Goal: Contribute content

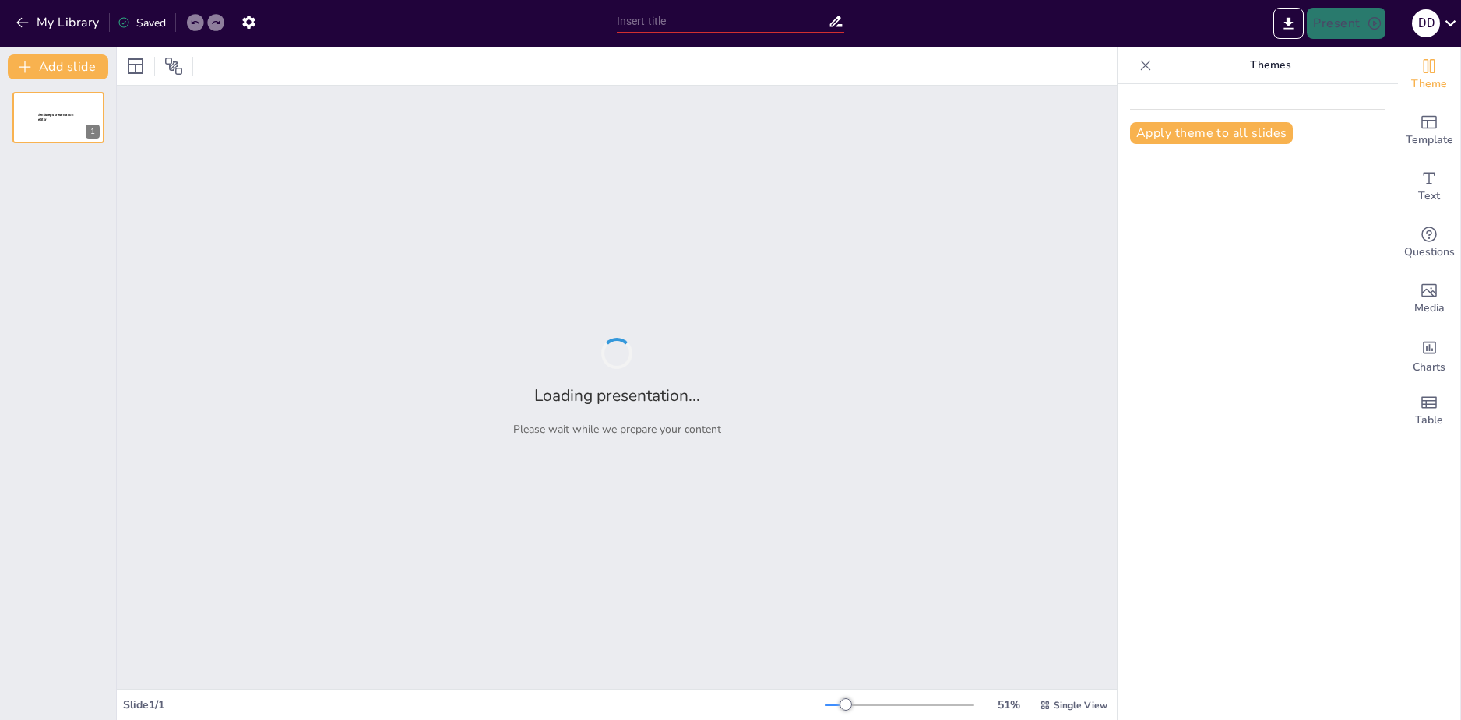
type input "Феодальная раздробленность: Исторический контекст России"
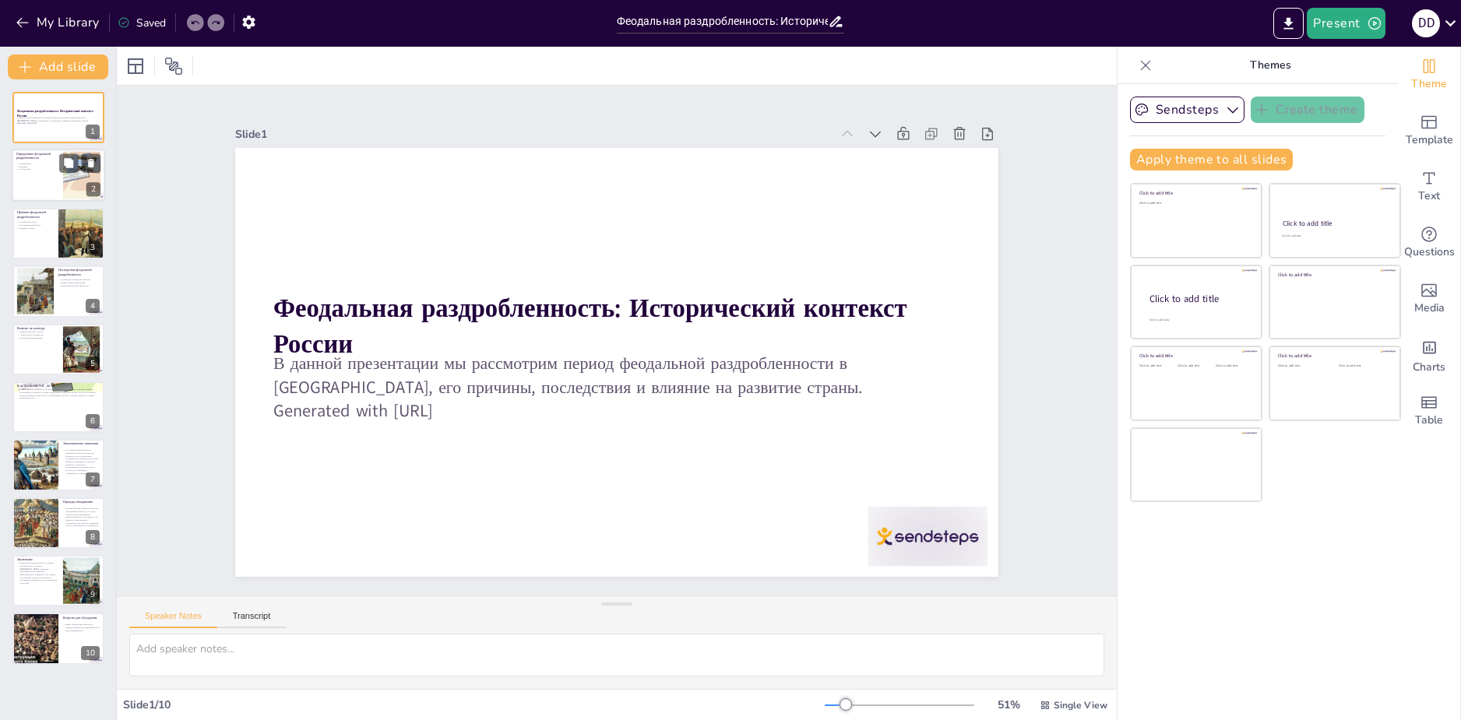
click at [37, 171] on div at bounding box center [58, 175] width 93 height 53
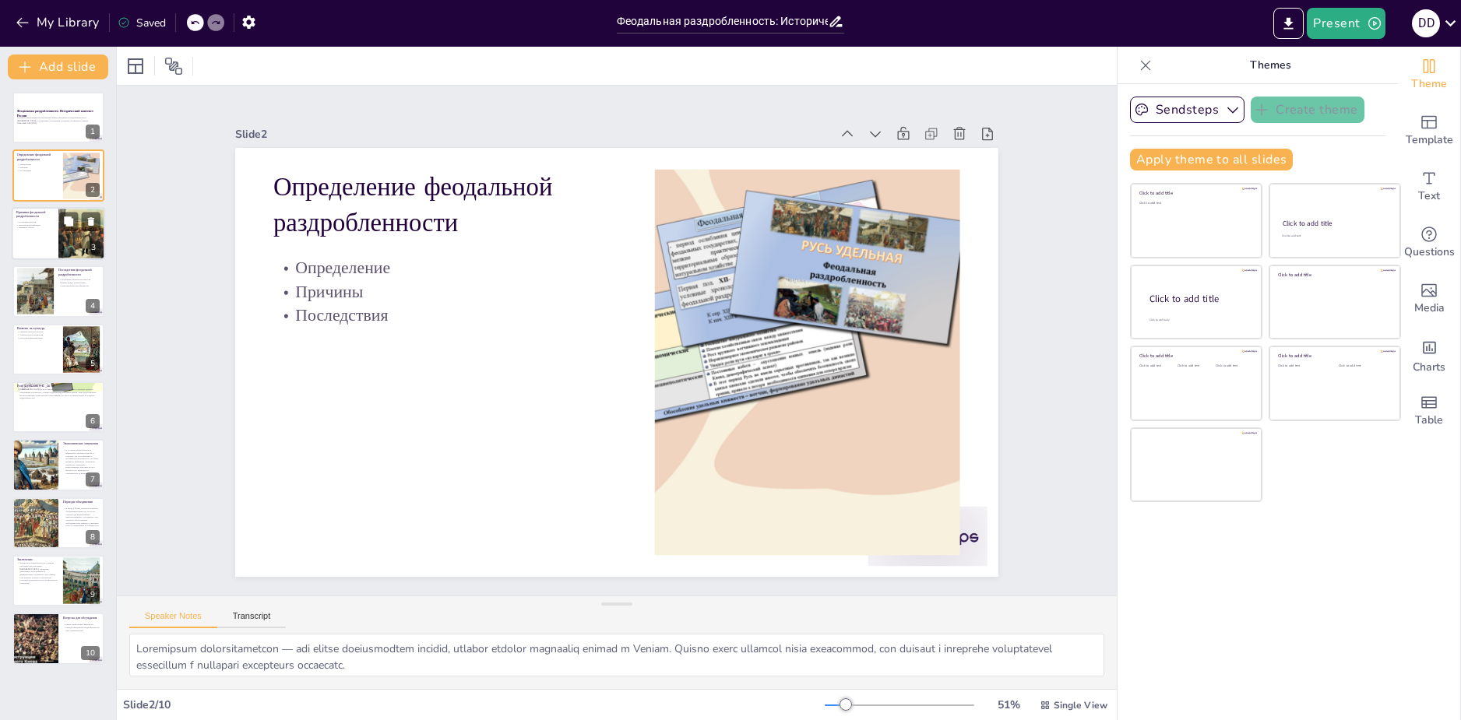
click at [39, 239] on div at bounding box center [58, 233] width 93 height 53
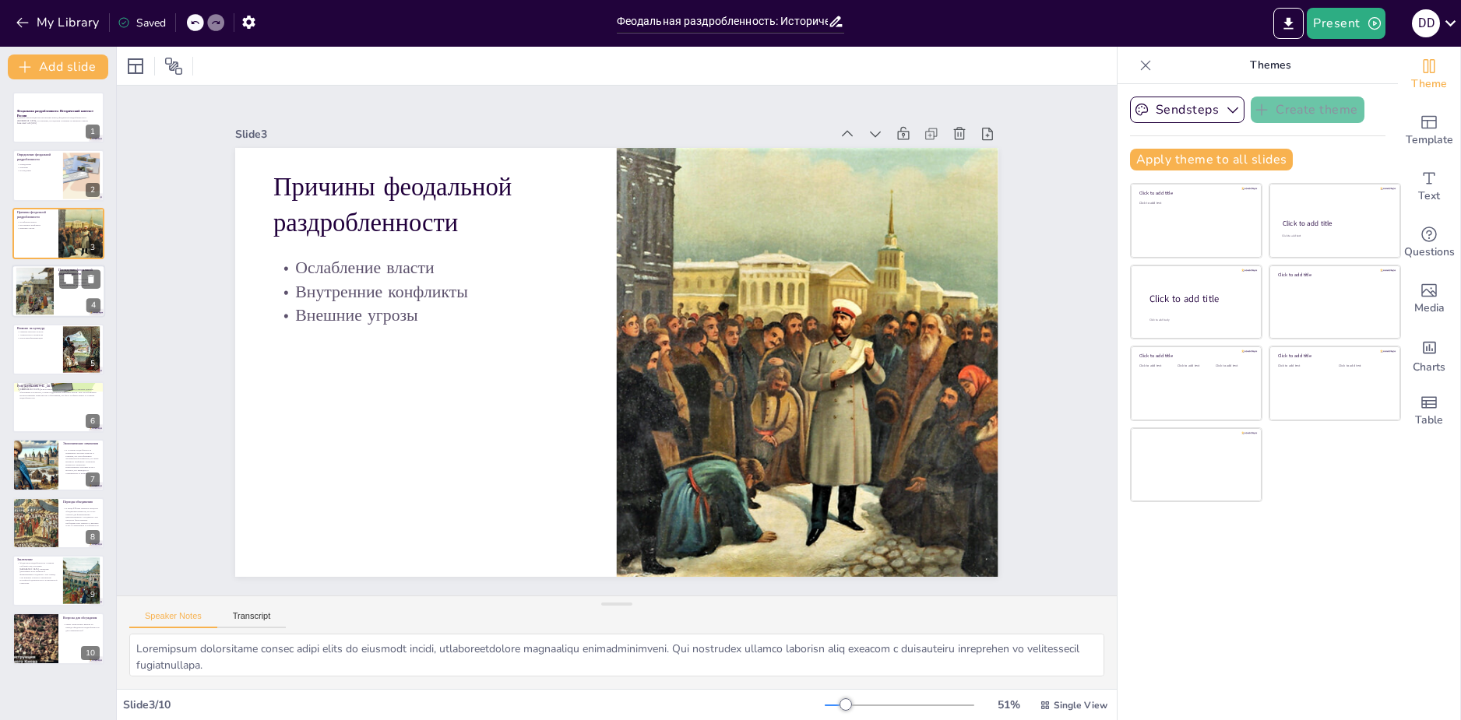
click at [35, 304] on div at bounding box center [34, 291] width 65 height 47
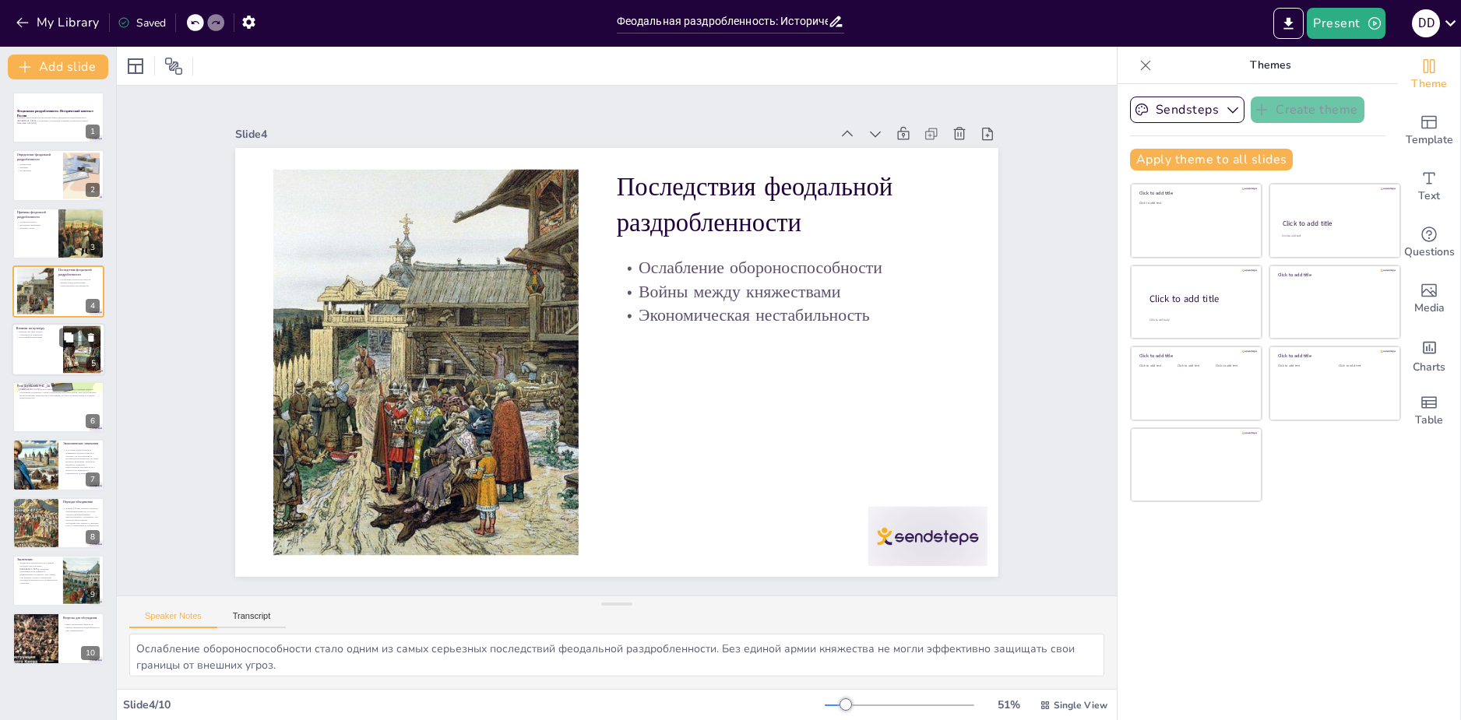
click at [45, 349] on div at bounding box center [58, 349] width 93 height 53
type textarea "Развитие местных культур стало важным аспектом феодальной раздробленности. Кажд…"
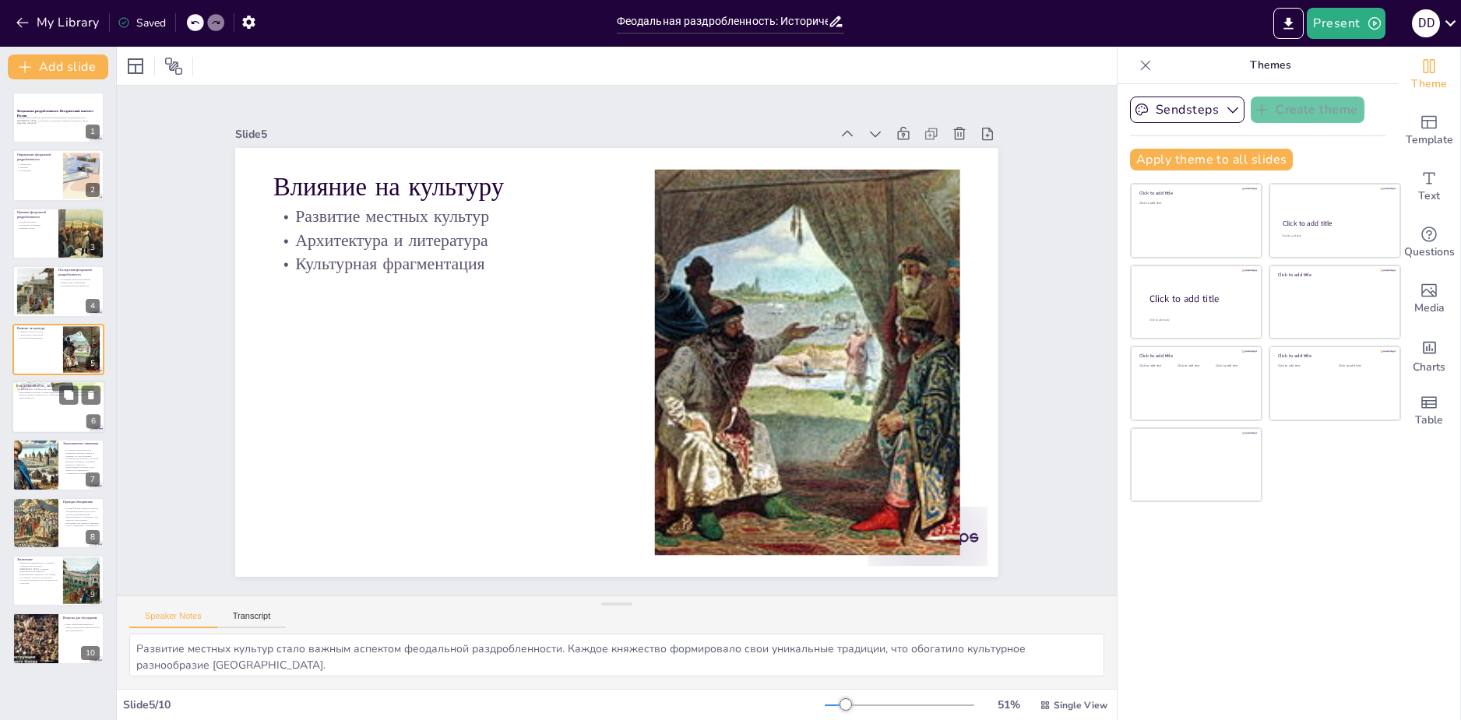
click at [44, 428] on div at bounding box center [58, 407] width 93 height 53
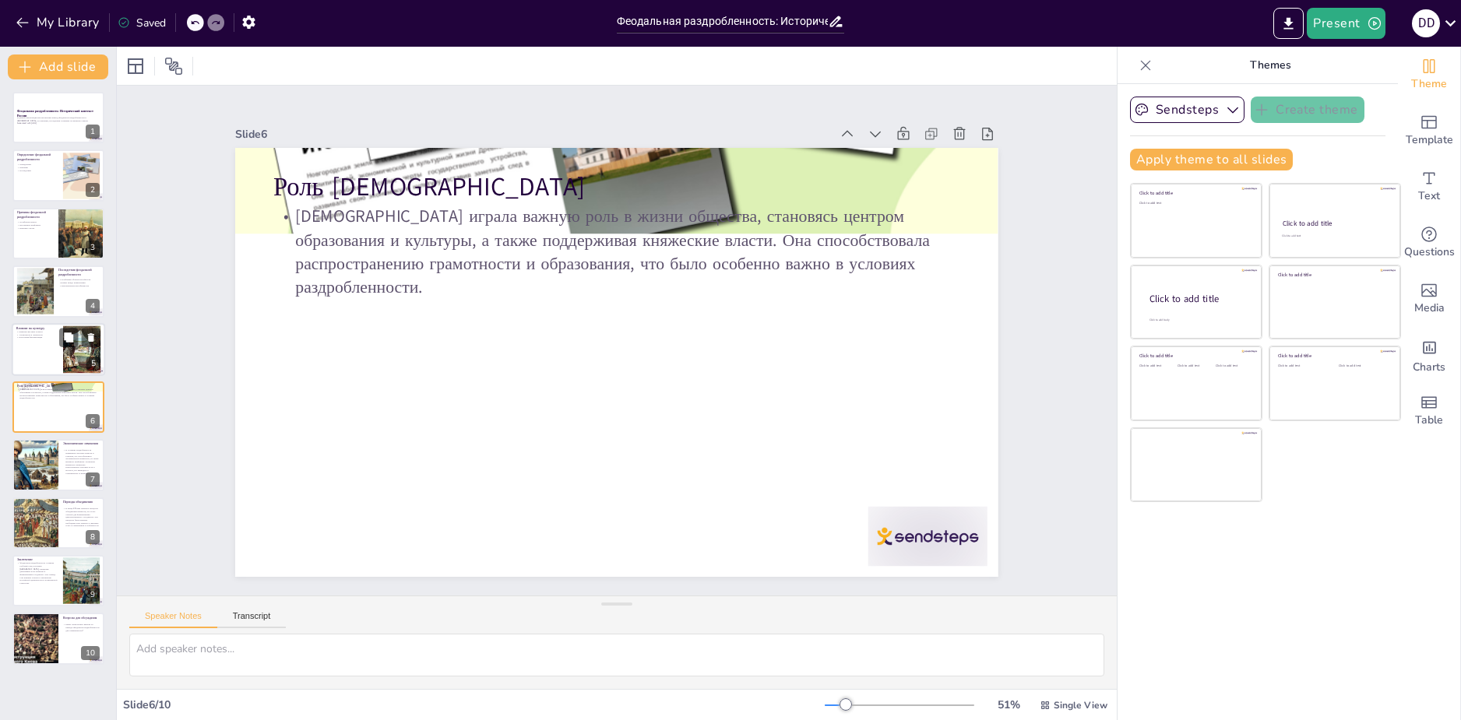
click at [54, 333] on p "Архитектура и литература" at bounding box center [37, 333] width 42 height 3
type textarea "Развитие местных культур стало важным аспектом феодальной раздробленности. Кажд…"
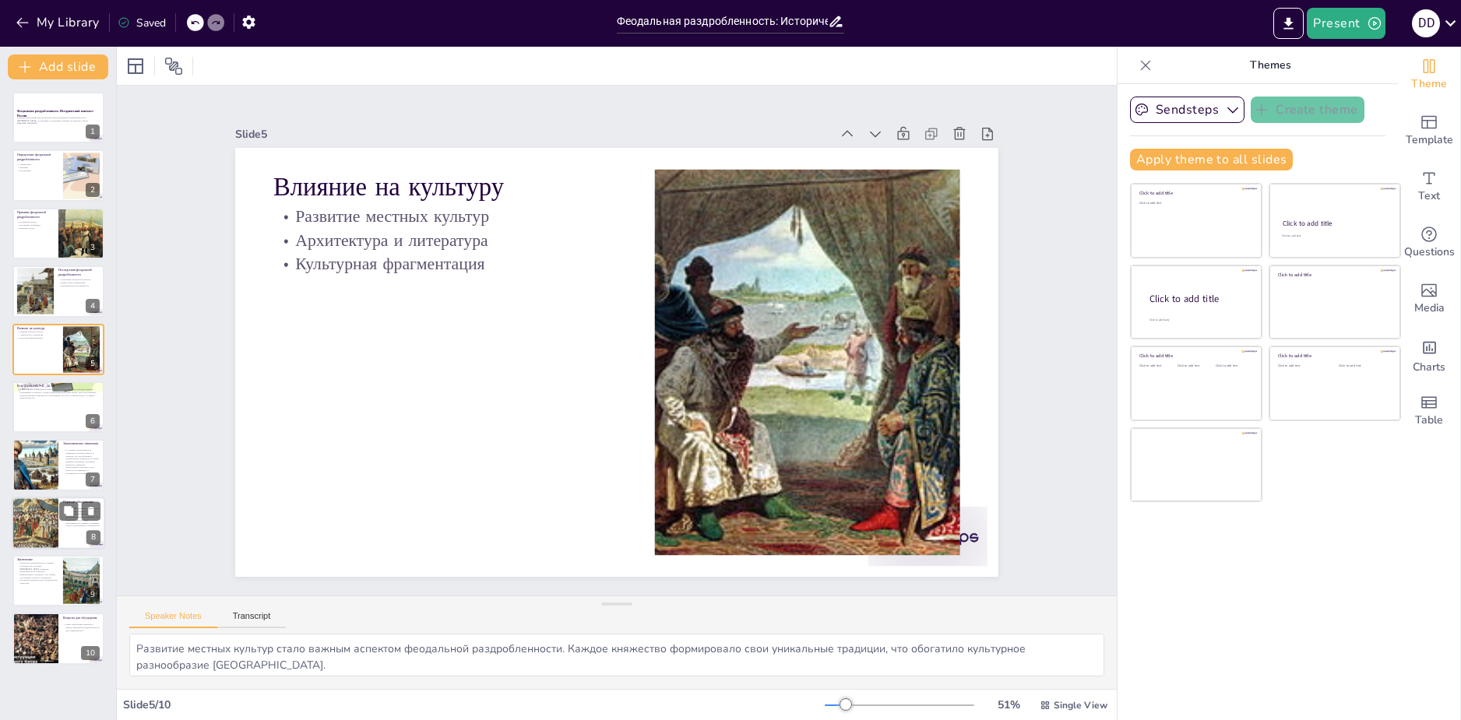
click at [30, 501] on div at bounding box center [35, 523] width 47 height 58
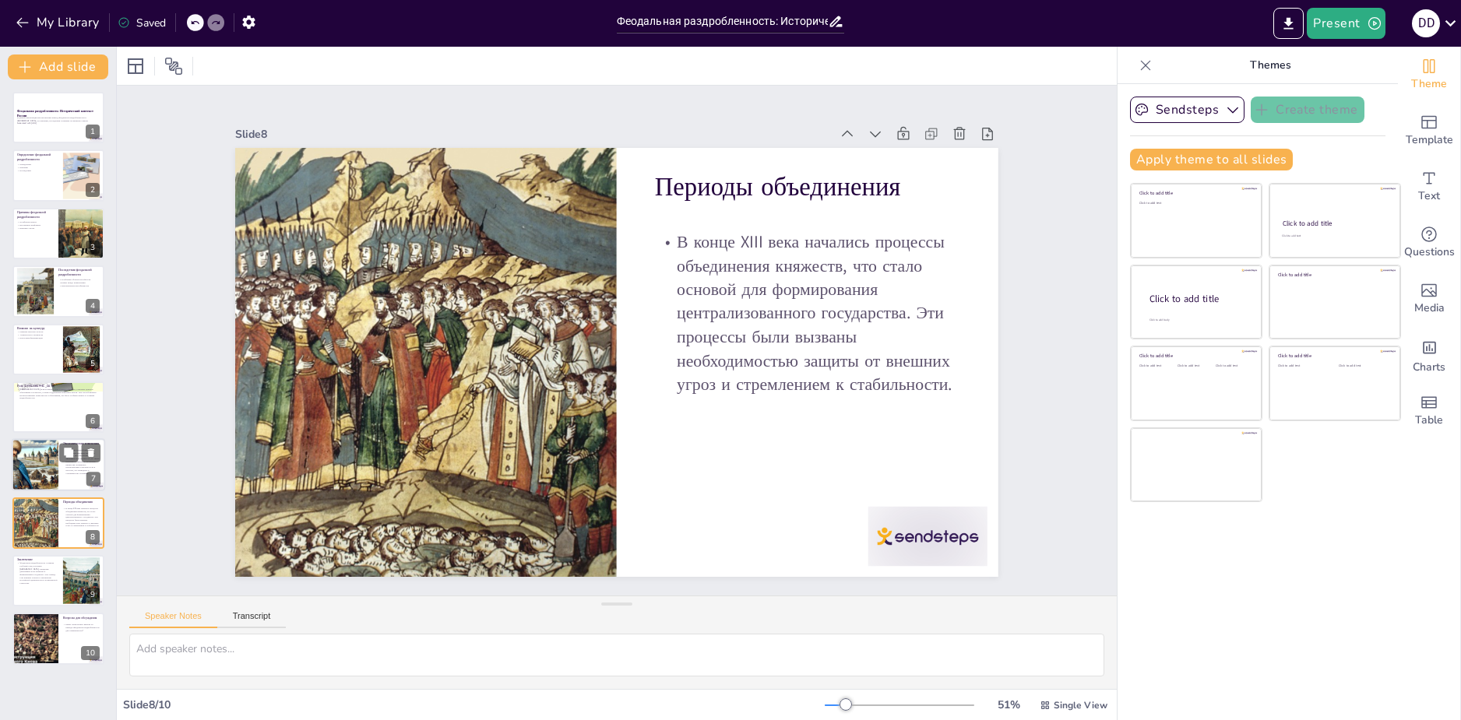
click at [33, 460] on div at bounding box center [35, 465] width 92 height 53
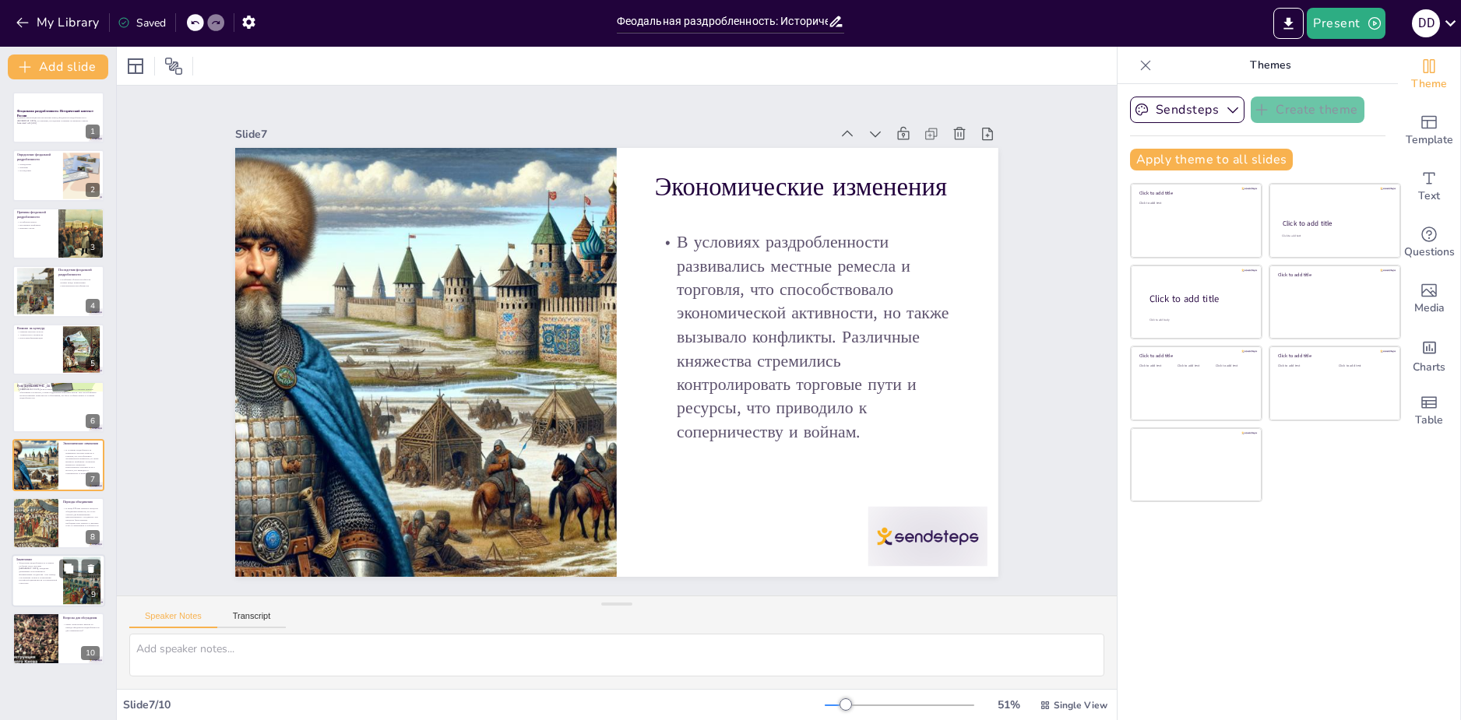
click at [38, 588] on div at bounding box center [58, 580] width 93 height 53
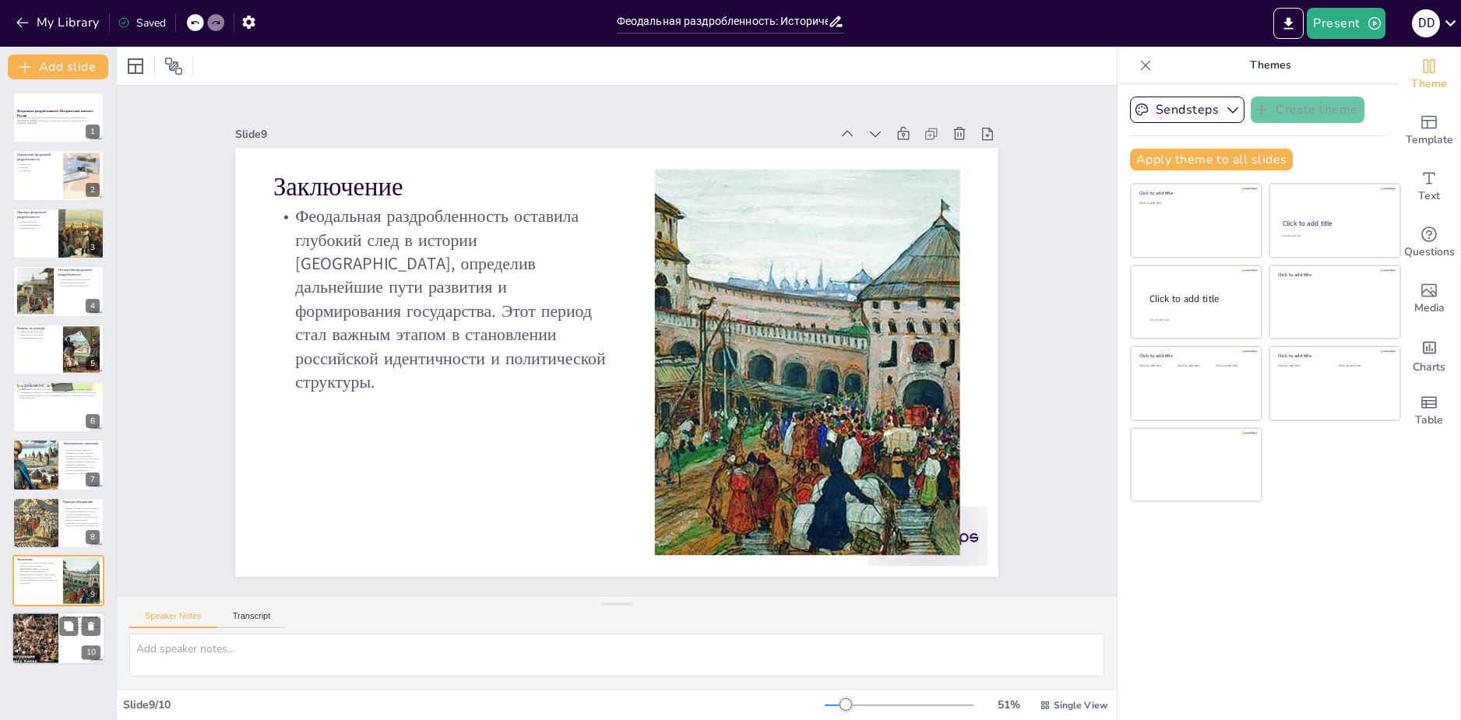
click at [38, 645] on div at bounding box center [34, 639] width 73 height 53
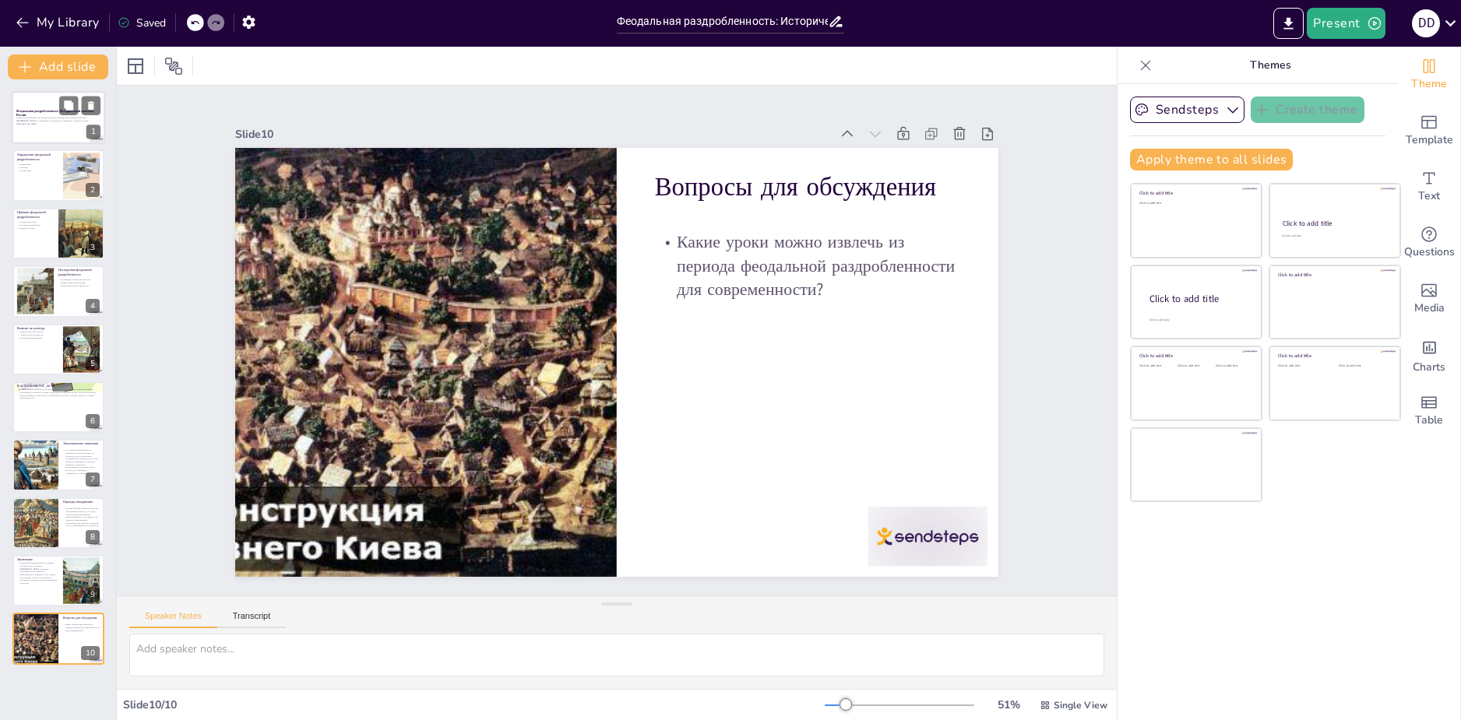
click at [40, 127] on div "В данной презентации мы рассмотрим период феодальной раздробленности в России, …" at bounding box center [58, 121] width 84 height 11
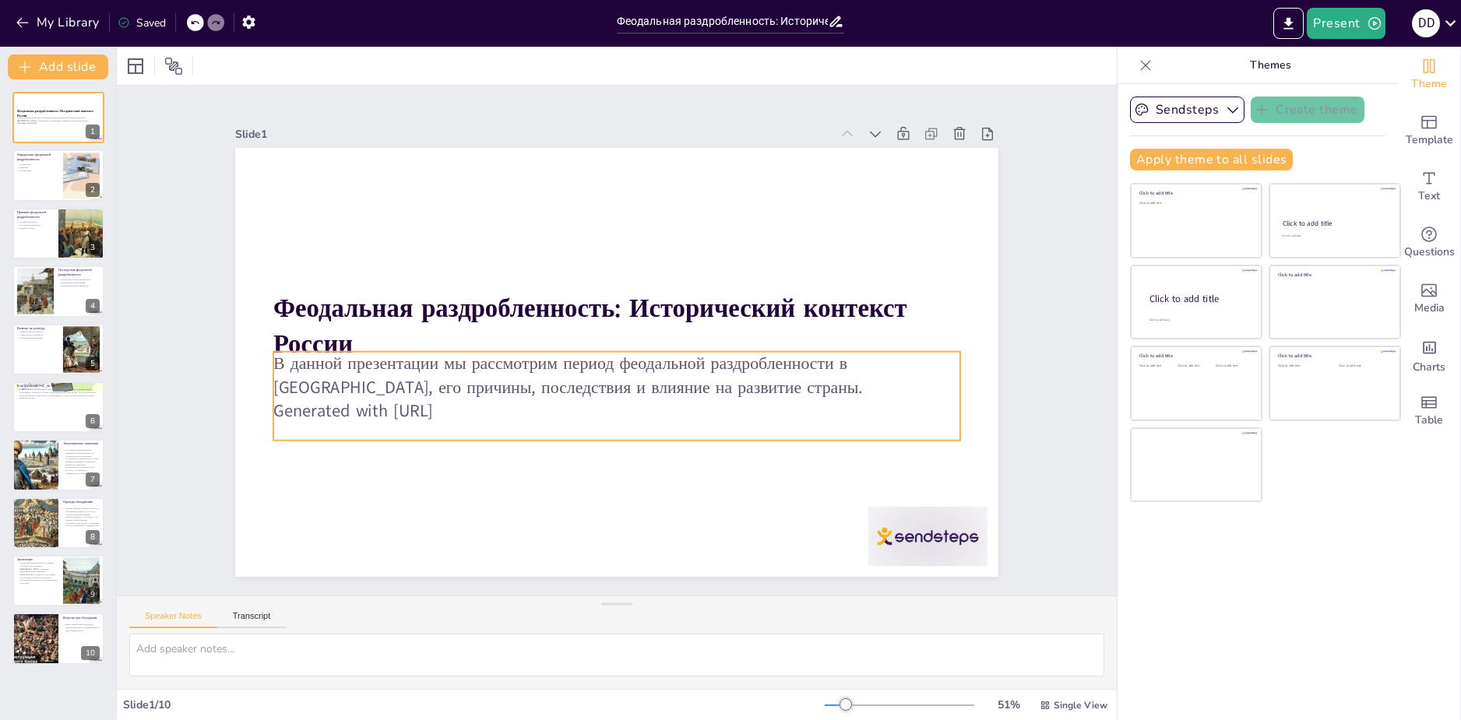
click at [406, 402] on p "Generated with Sendsteps.ai" at bounding box center [616, 410] width 687 height 23
click at [407, 402] on p "Generated with Sendsteps.ai" at bounding box center [609, 410] width 685 height 95
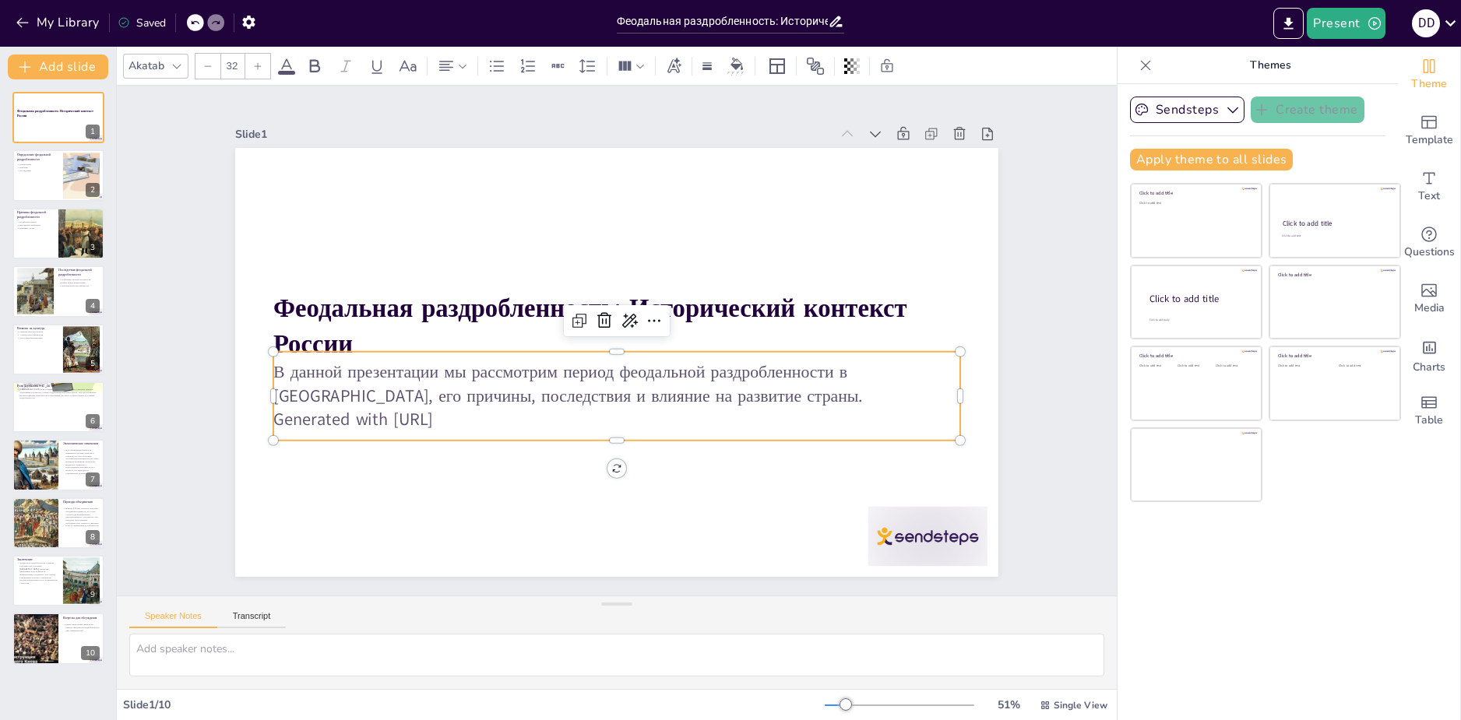
drag, startPoint x: 483, startPoint y: 417, endPoint x: 262, endPoint y: 408, distance: 220.5
click at [273, 408] on p "Generated with Sendsteps.ai" at bounding box center [616, 419] width 687 height 23
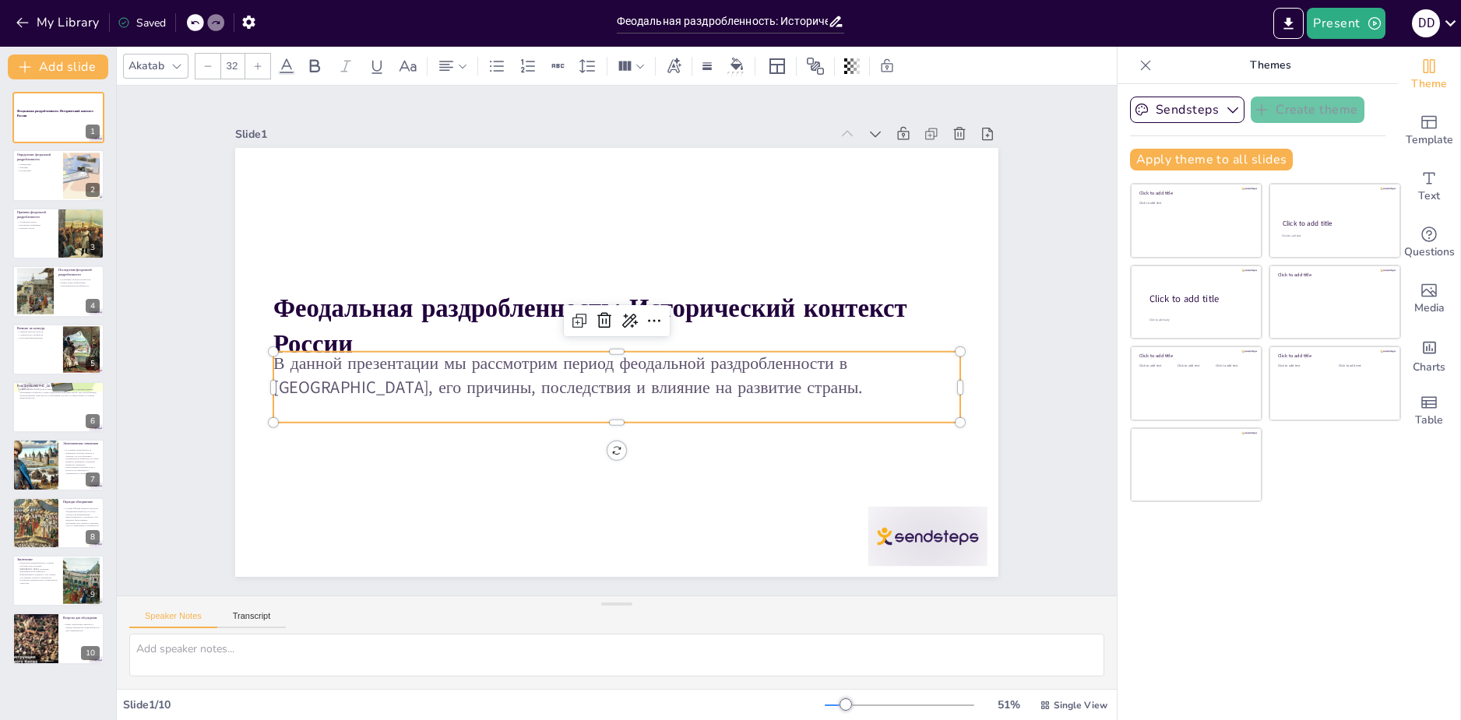
click at [378, 473] on div at bounding box center [616, 362] width 763 height 429
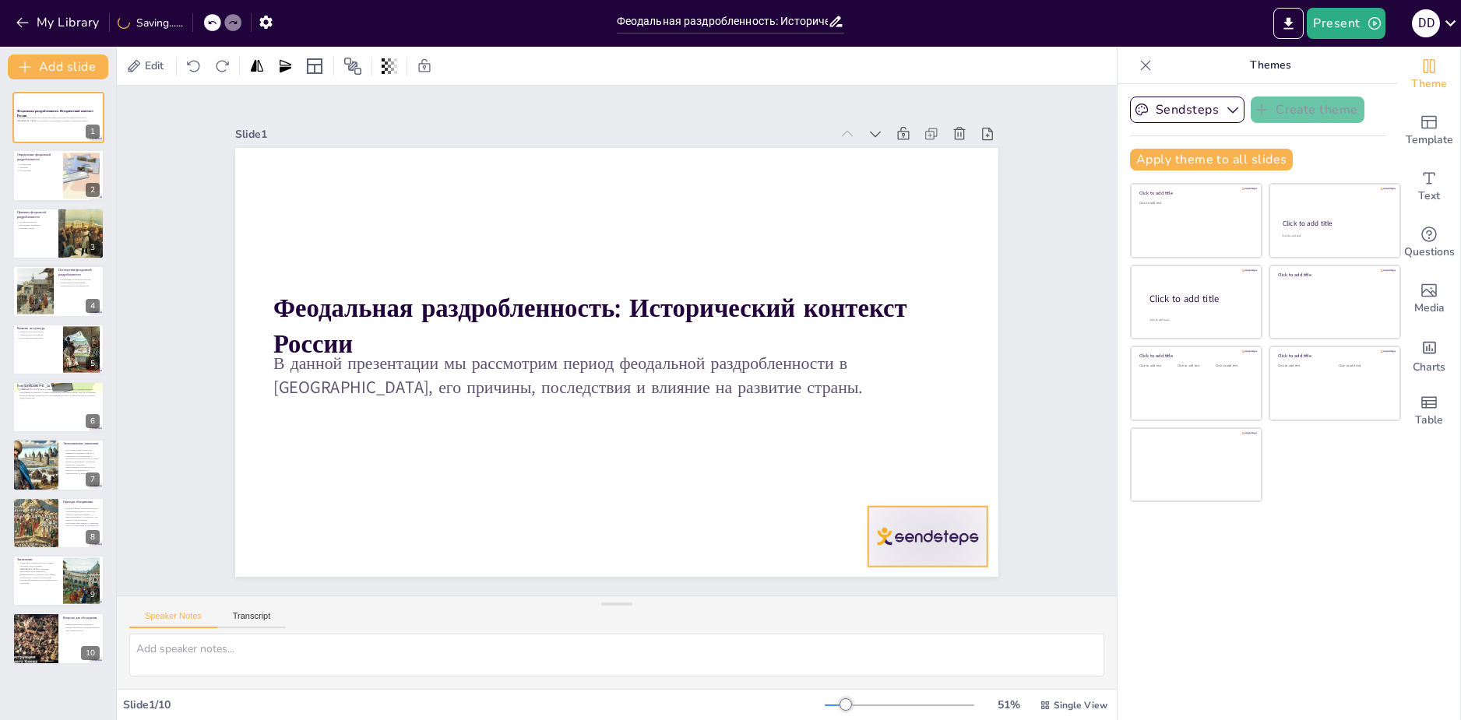
click at [868, 543] on div at bounding box center [927, 537] width 119 height 60
click at [934, 467] on icon at bounding box center [939, 475] width 19 height 19
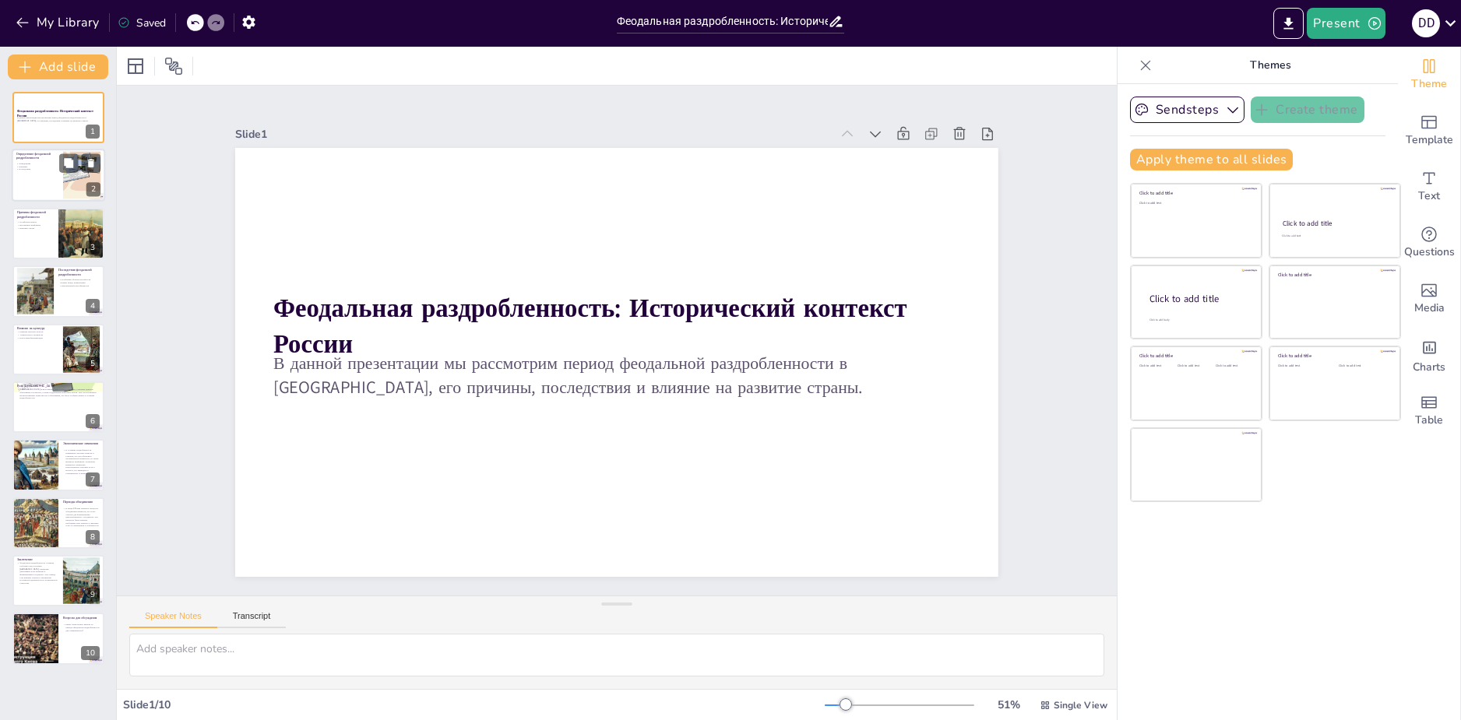
click at [52, 170] on p "Последствия" at bounding box center [37, 169] width 42 height 3
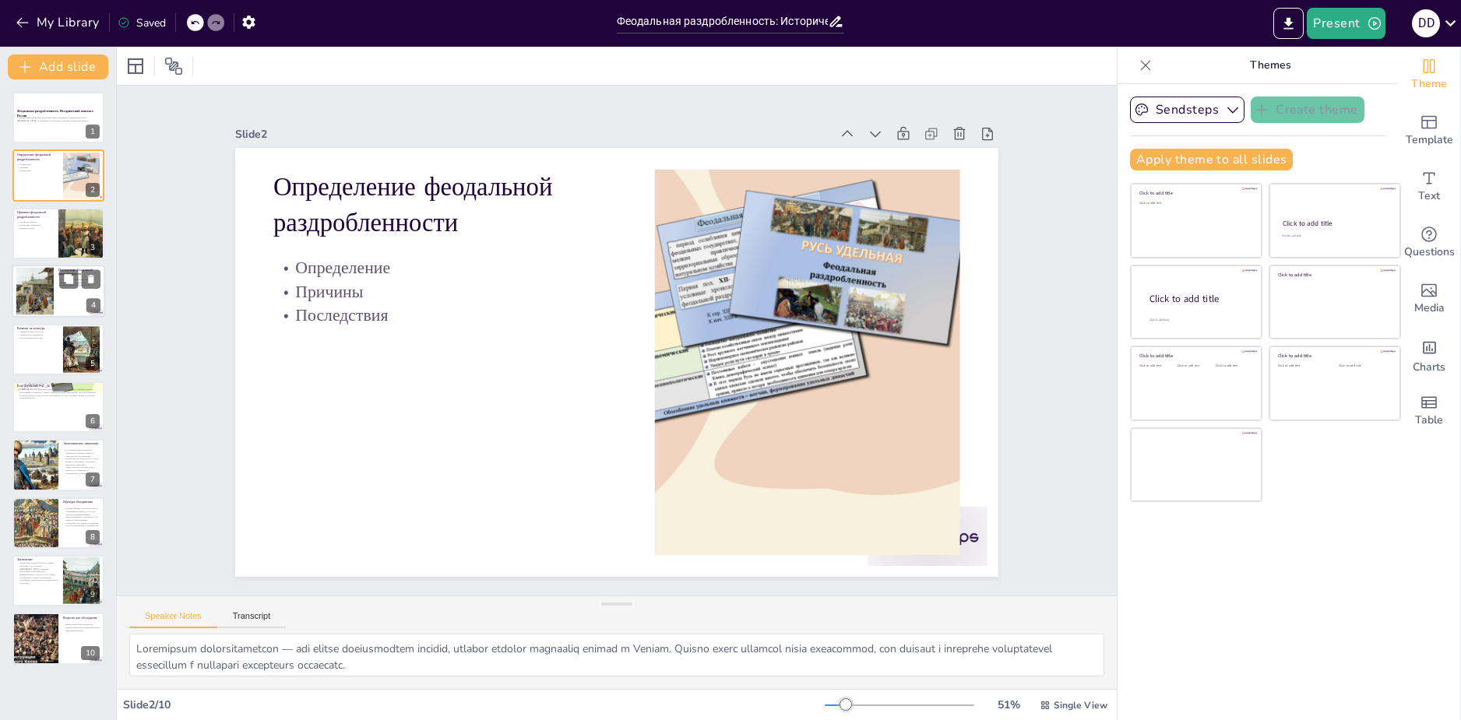
click at [50, 281] on div at bounding box center [34, 291] width 65 height 47
type textarea "Ослабление обороноспособности стало одним из самых серьезных последствий феодал…"
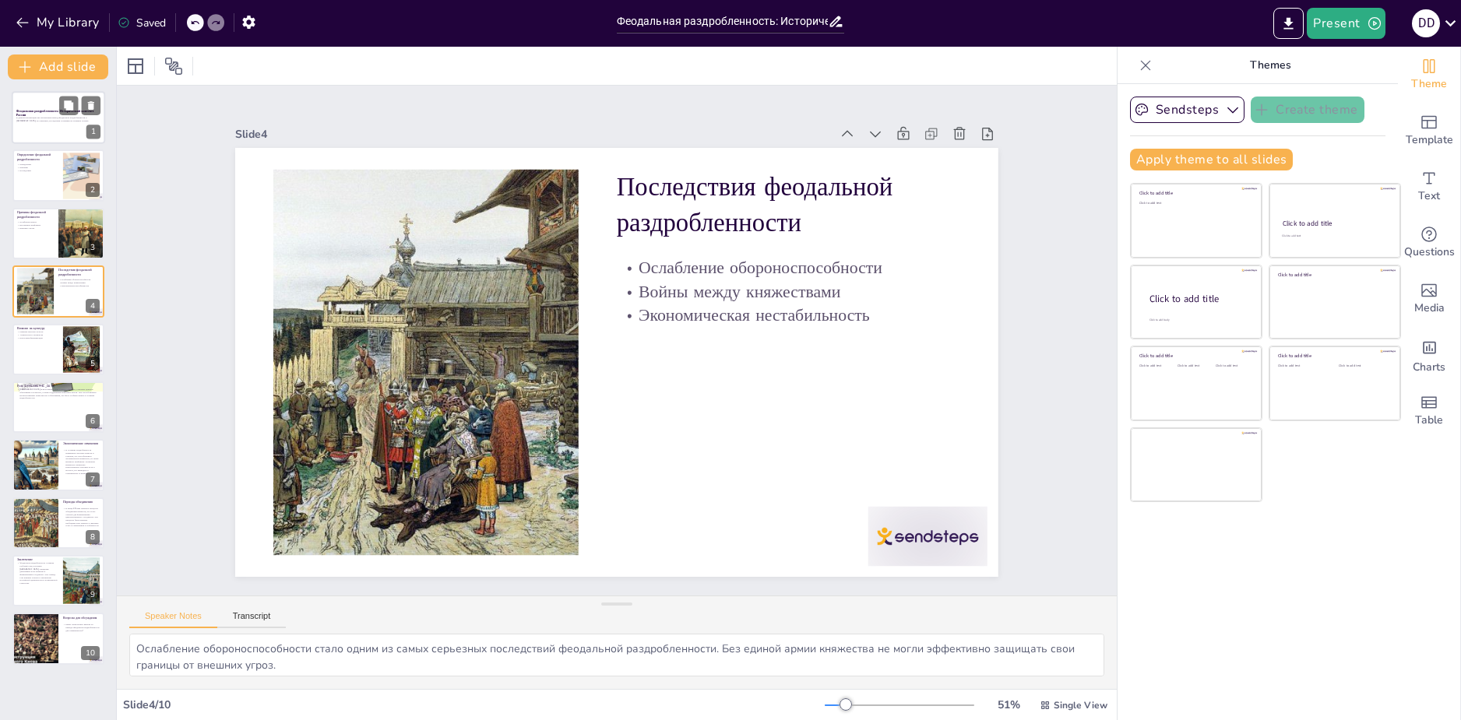
click at [31, 115] on p "Феодальная раздробленность: Исторический контекст России" at bounding box center [58, 113] width 84 height 9
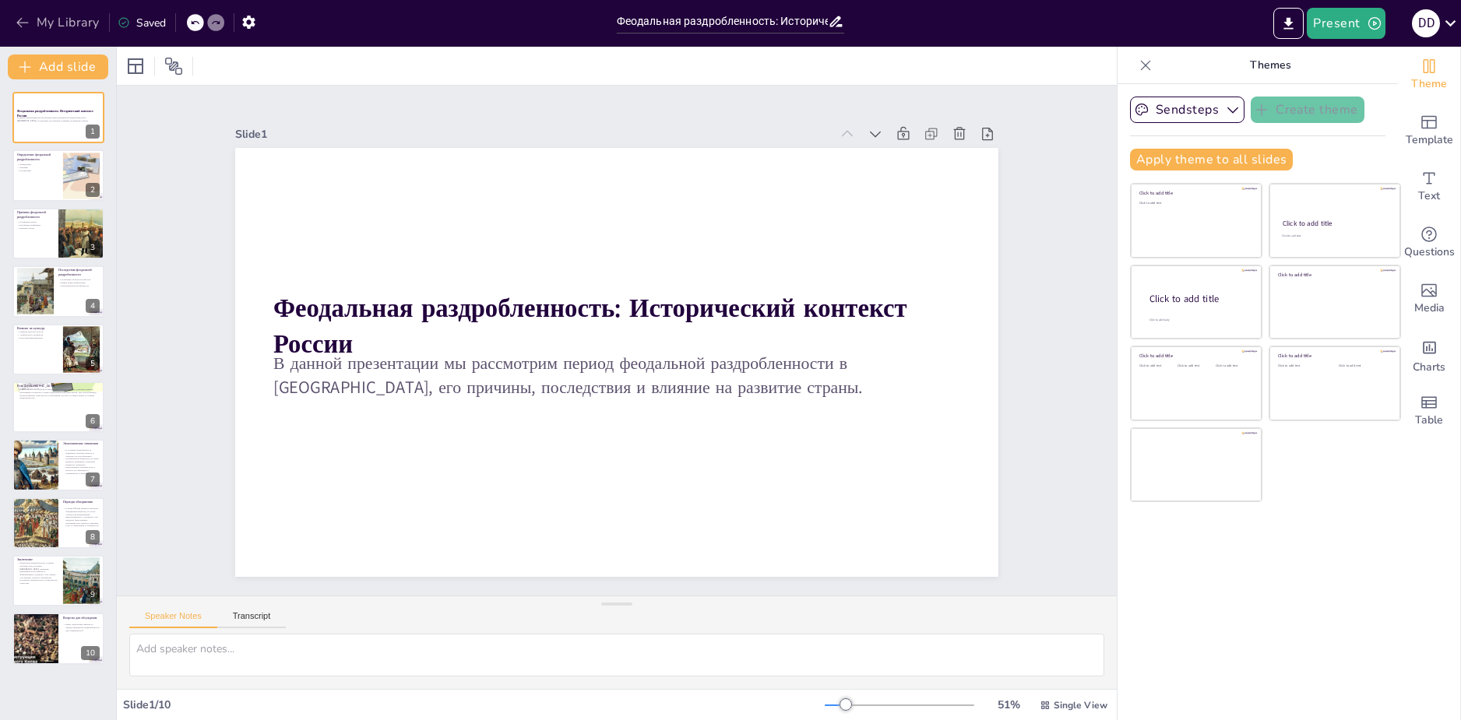
click at [49, 21] on button "My Library" at bounding box center [59, 22] width 94 height 25
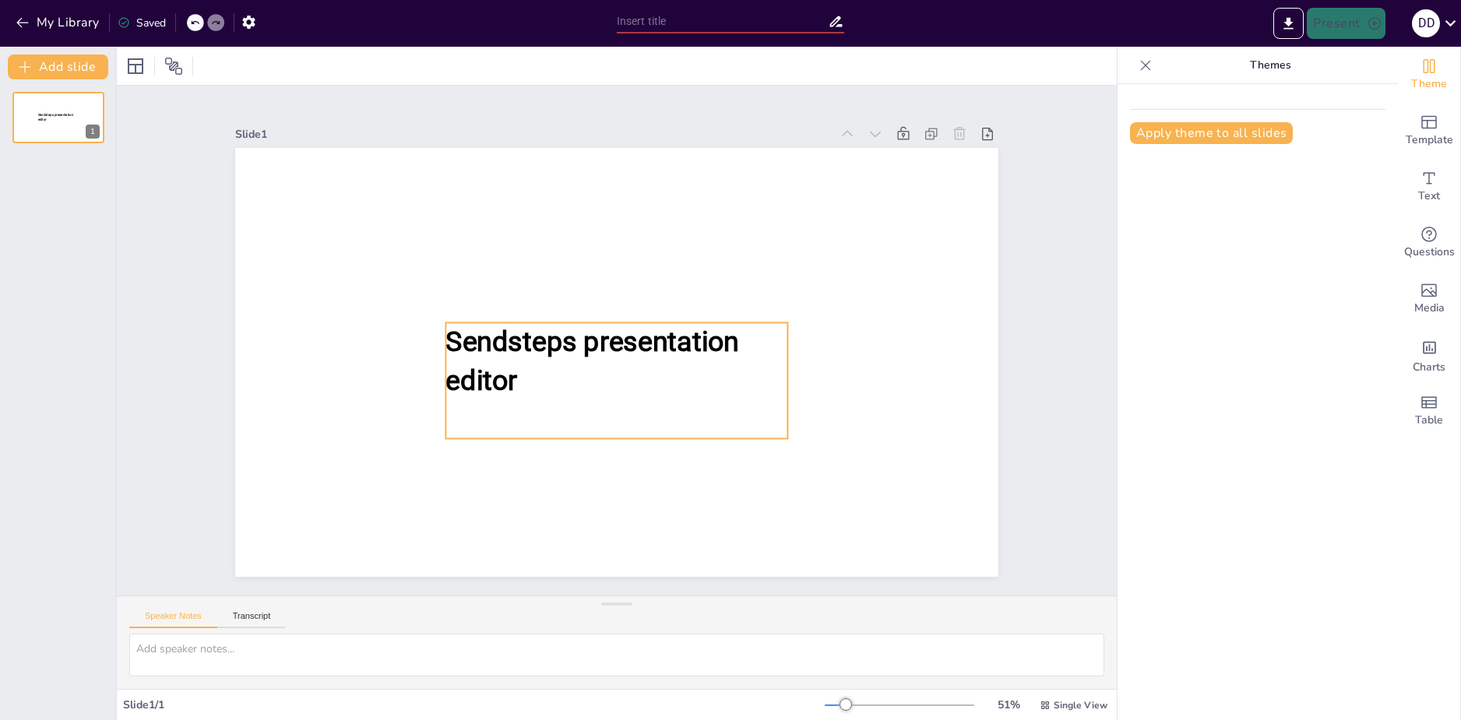
type input "Феодальная раздробленность: Исторический контекст России"
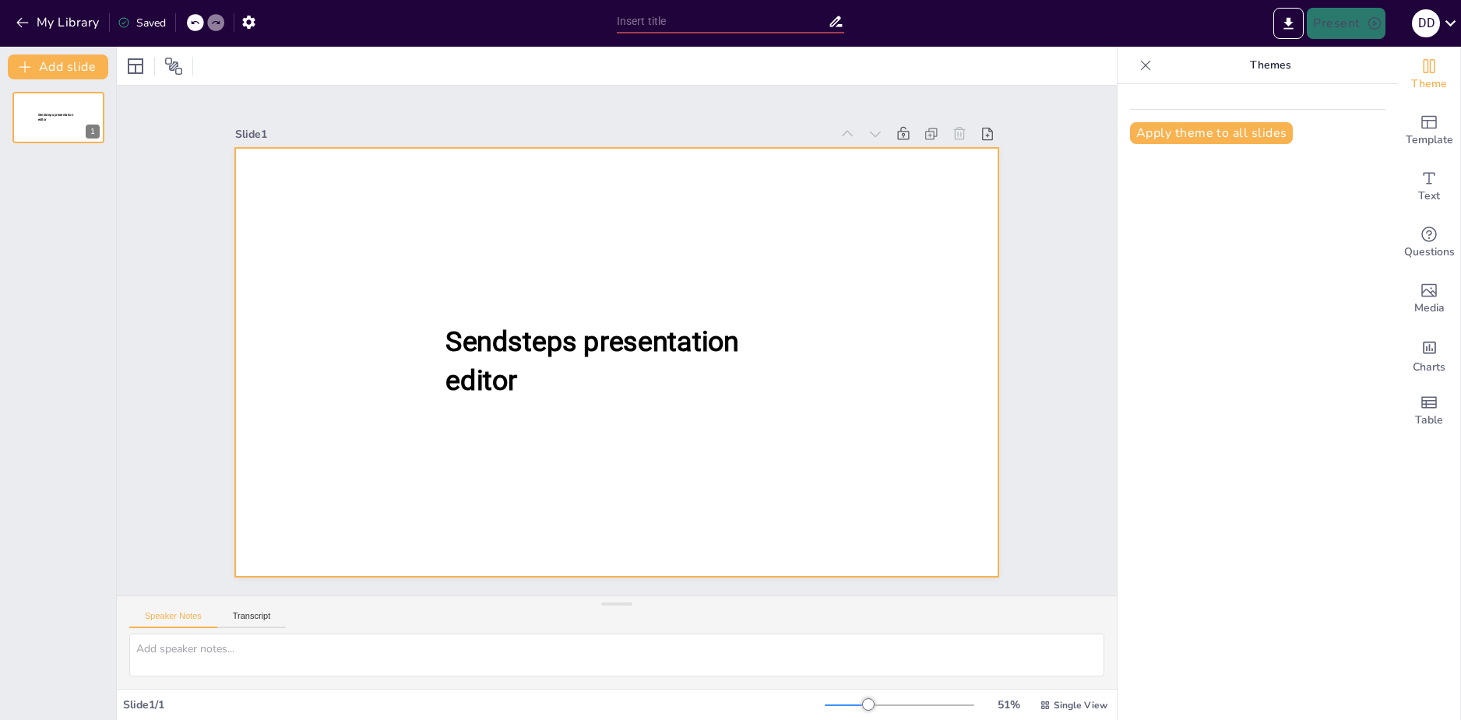
type input "Феодальная раздробленность: Исторический контекст России"
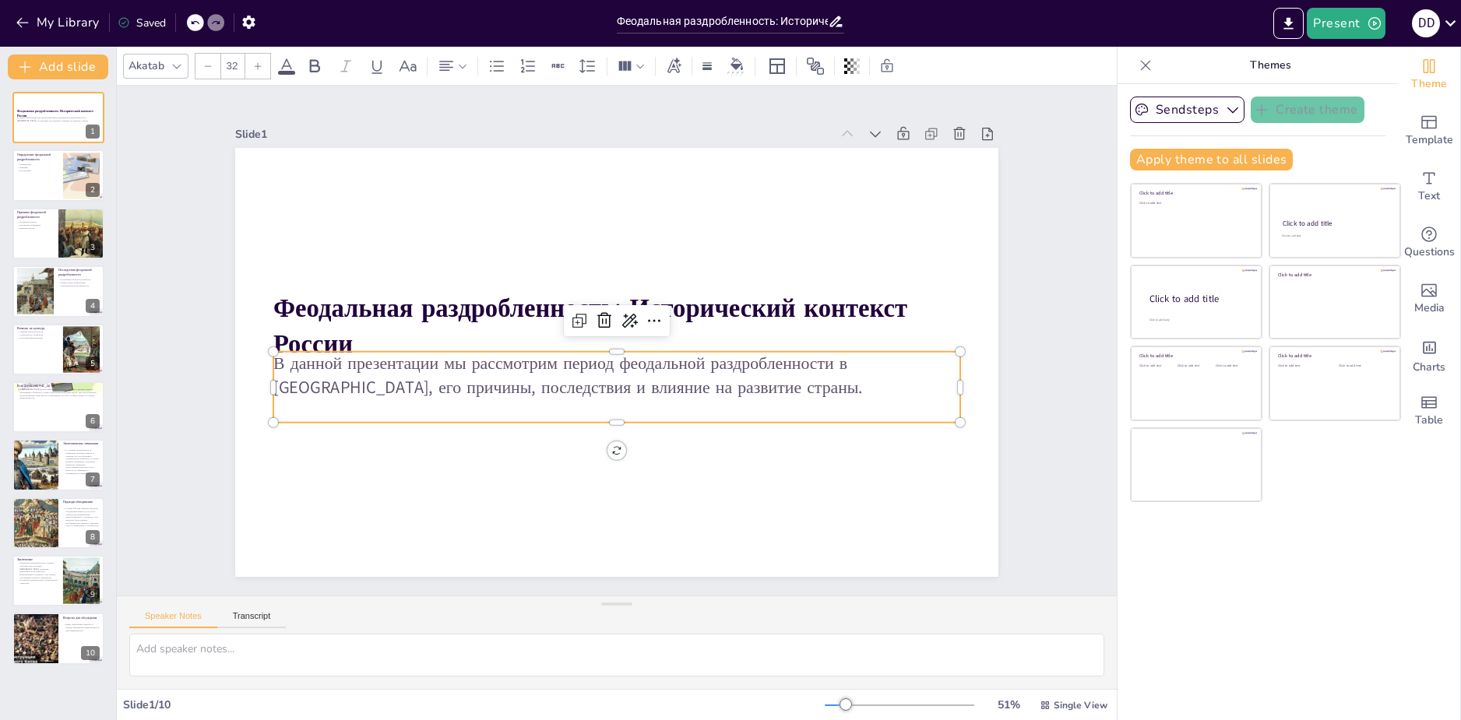
click at [734, 385] on p "В данной презентации мы рассмотрим период феодальной раздробленности в [GEOGRAP…" at bounding box center [616, 375] width 687 height 47
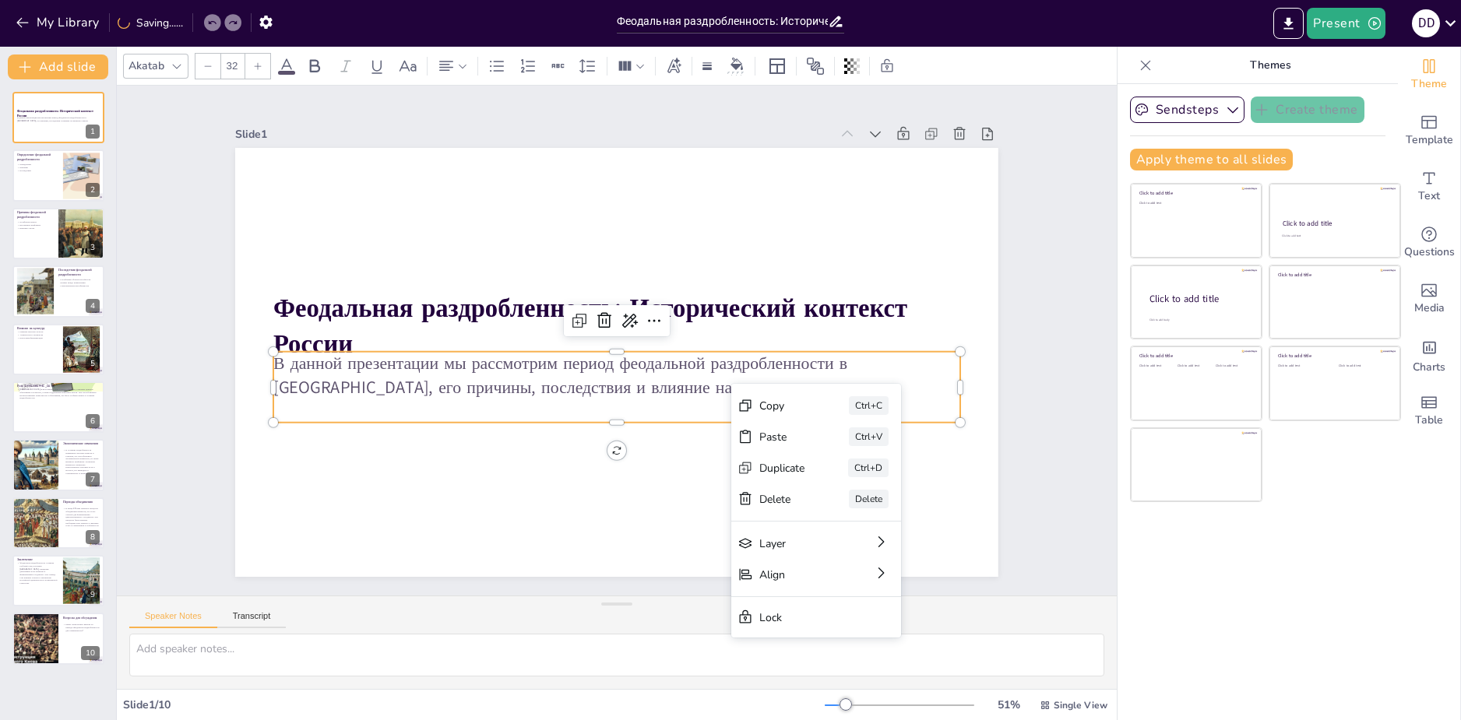
click at [557, 576] on div "Slide 1 Феодальная раздробленность: Исторический контекст России В данной презе…" at bounding box center [617, 341] width 1000 height 510
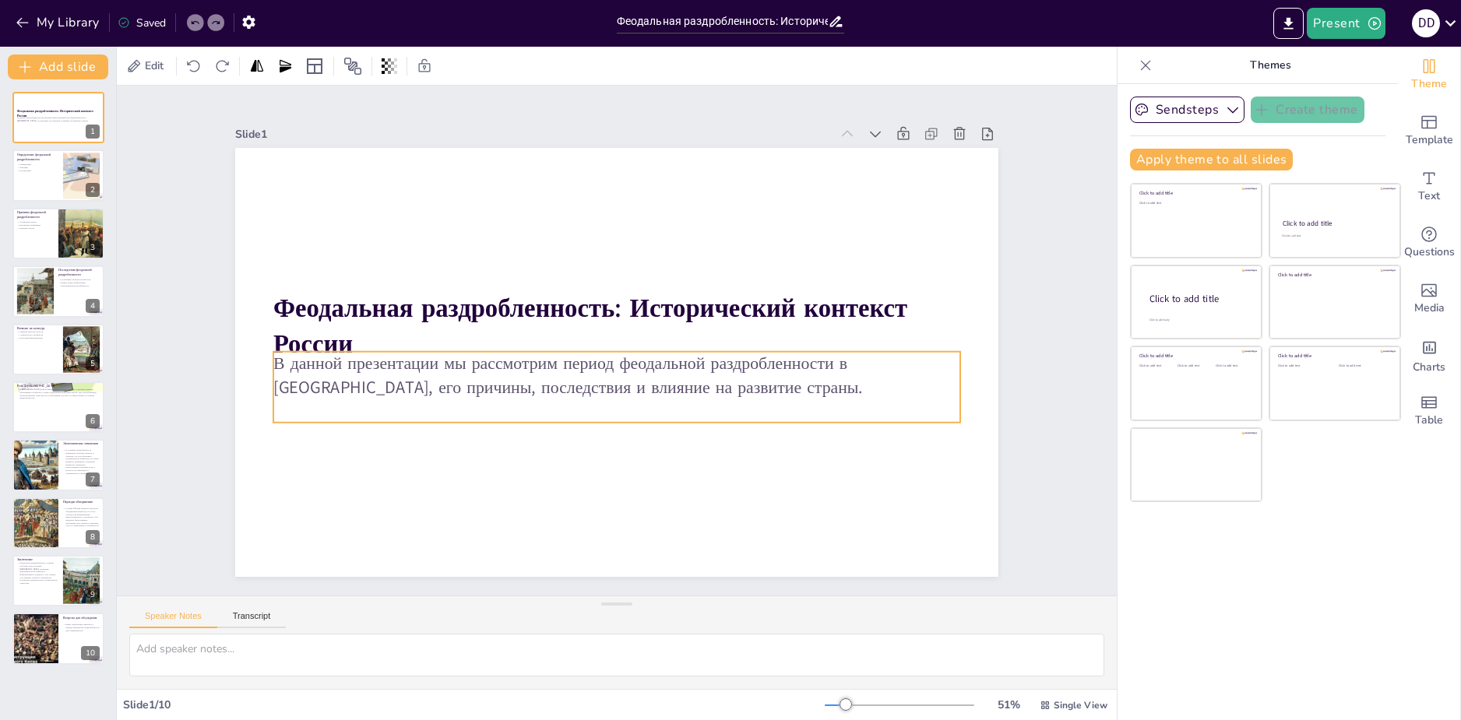
click at [660, 389] on p "В данной презентации мы рассмотрим период феодальной раздробленности в [GEOGRAP…" at bounding box center [616, 375] width 687 height 47
click at [255, 20] on icon "button" at bounding box center [249, 22] width 16 height 16
click at [246, 23] on icon "button" at bounding box center [248, 22] width 12 height 13
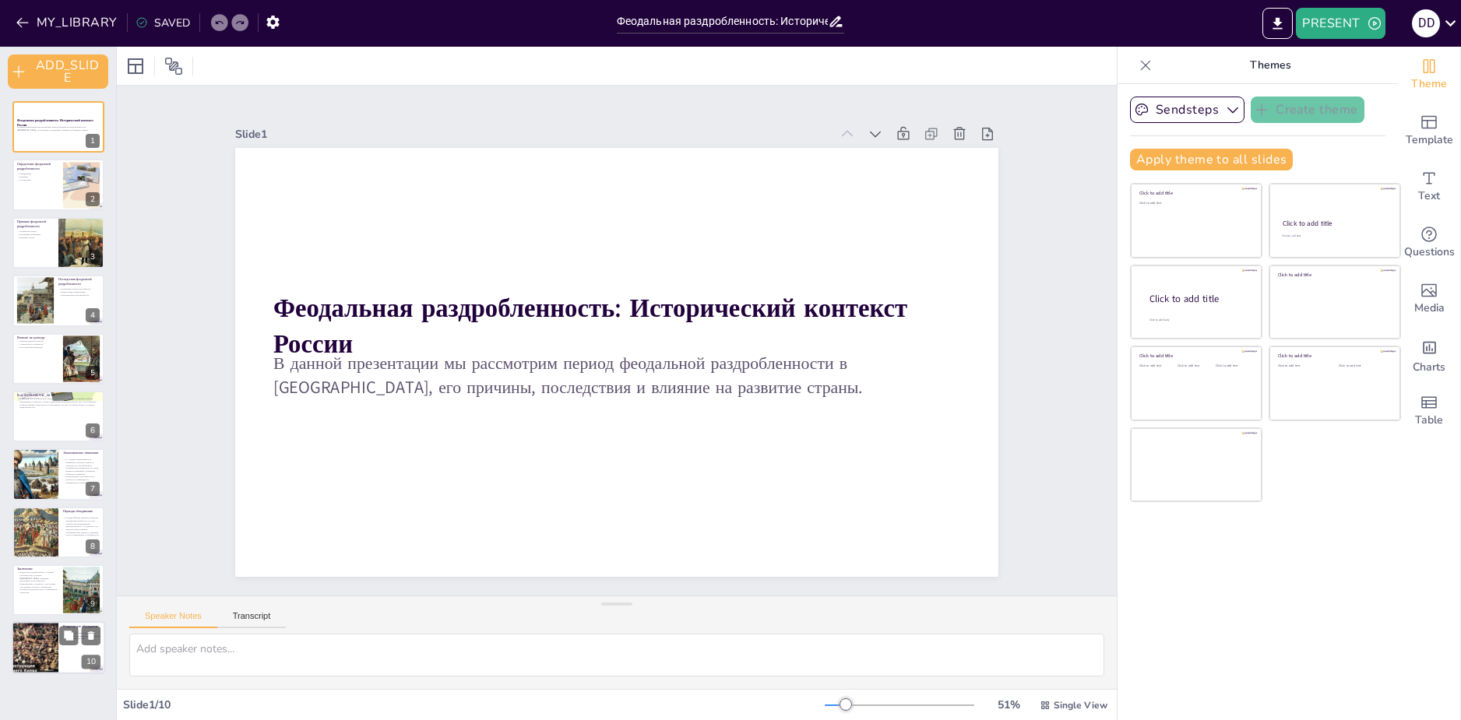
click at [47, 647] on div at bounding box center [34, 648] width 73 height 53
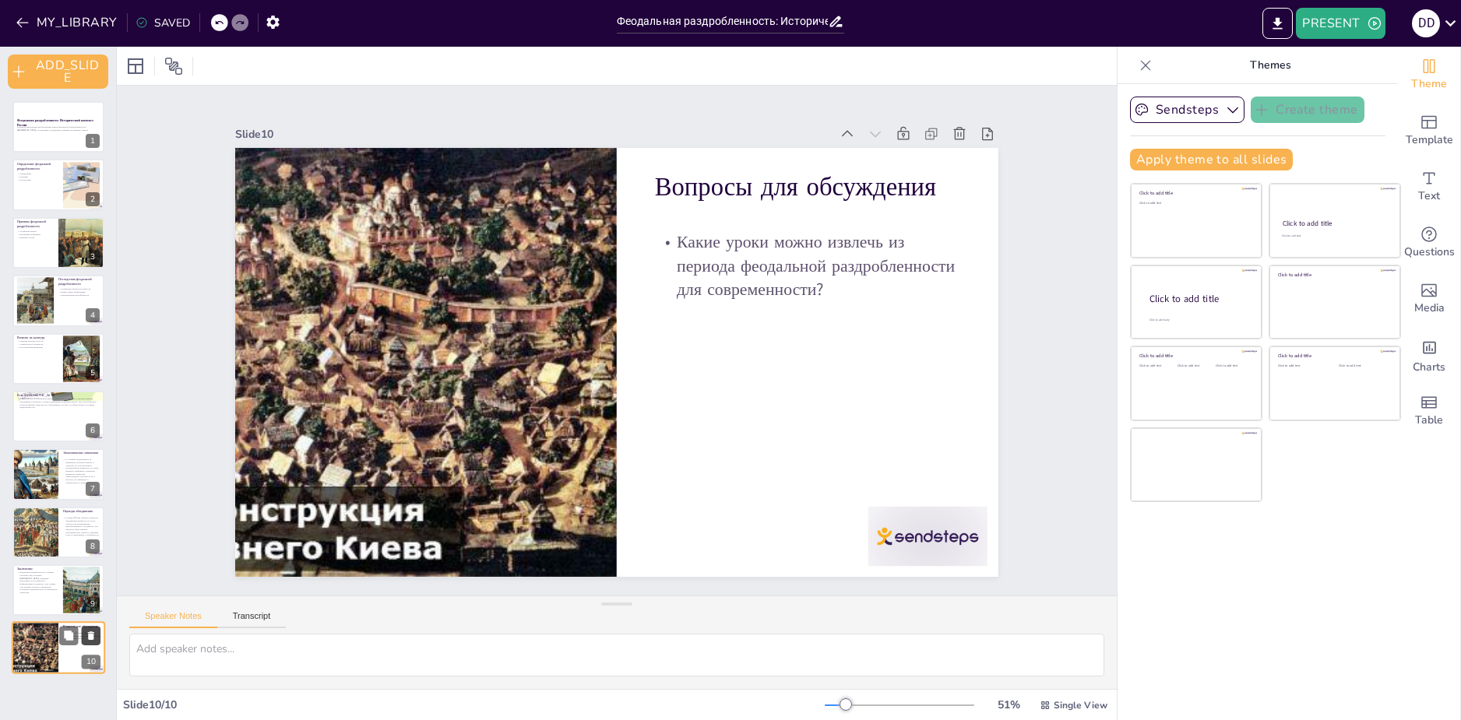
click at [90, 634] on icon at bounding box center [91, 636] width 6 height 9
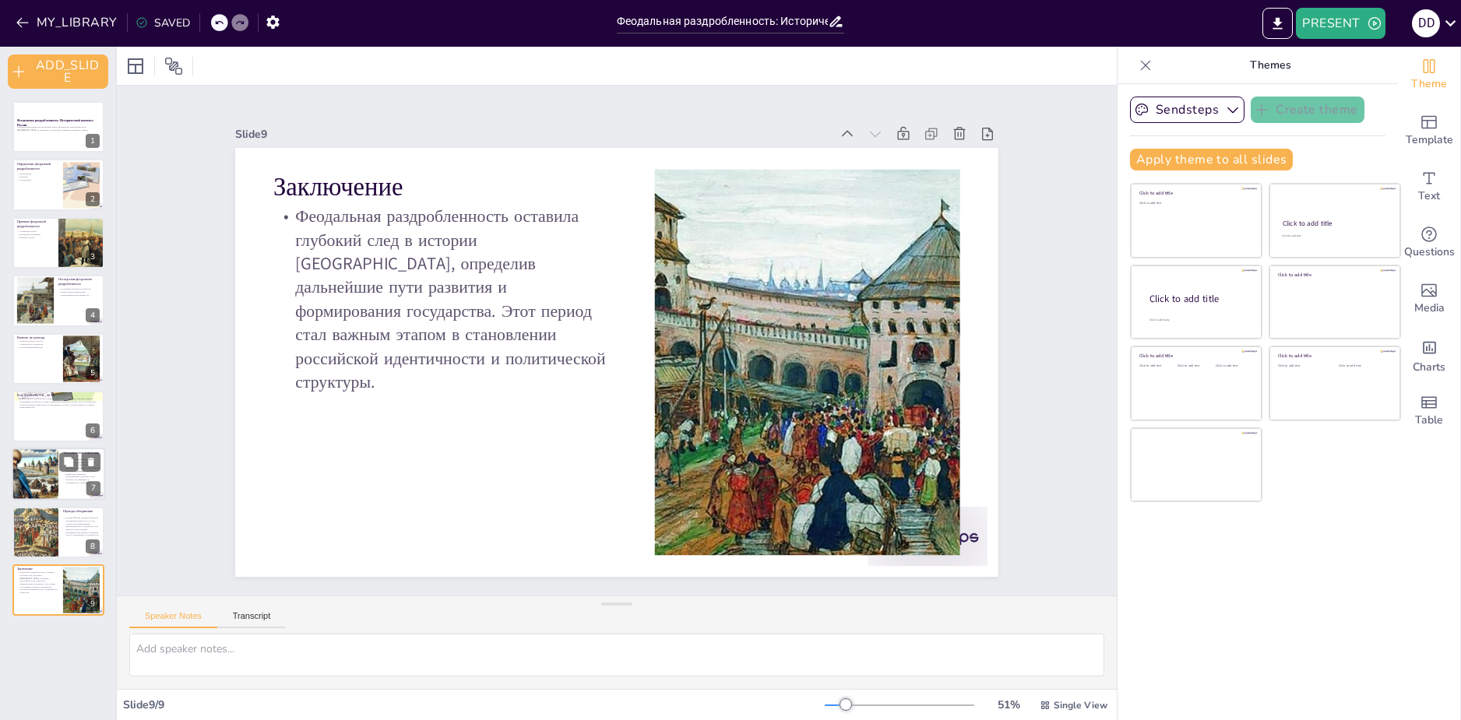
click at [40, 478] on div at bounding box center [35, 474] width 92 height 53
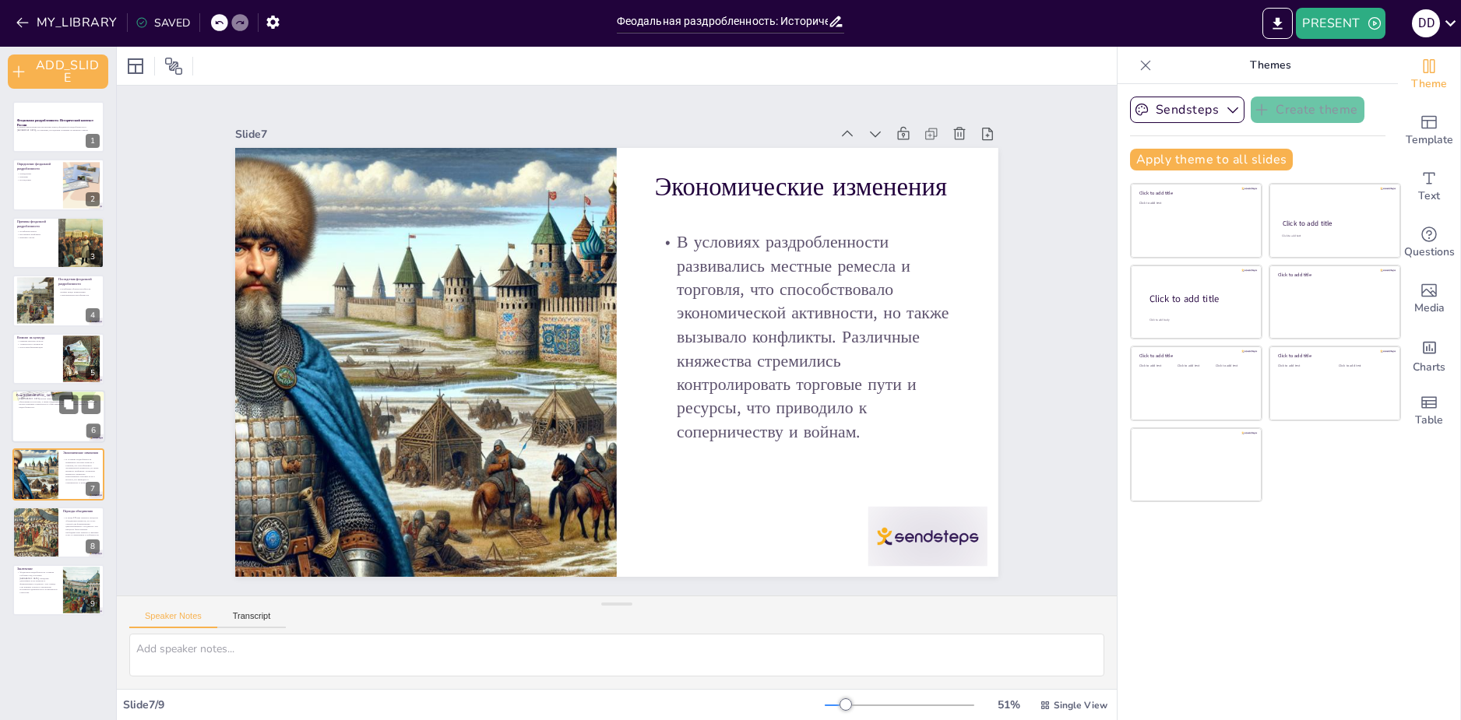
click at [40, 425] on div at bounding box center [58, 416] width 93 height 53
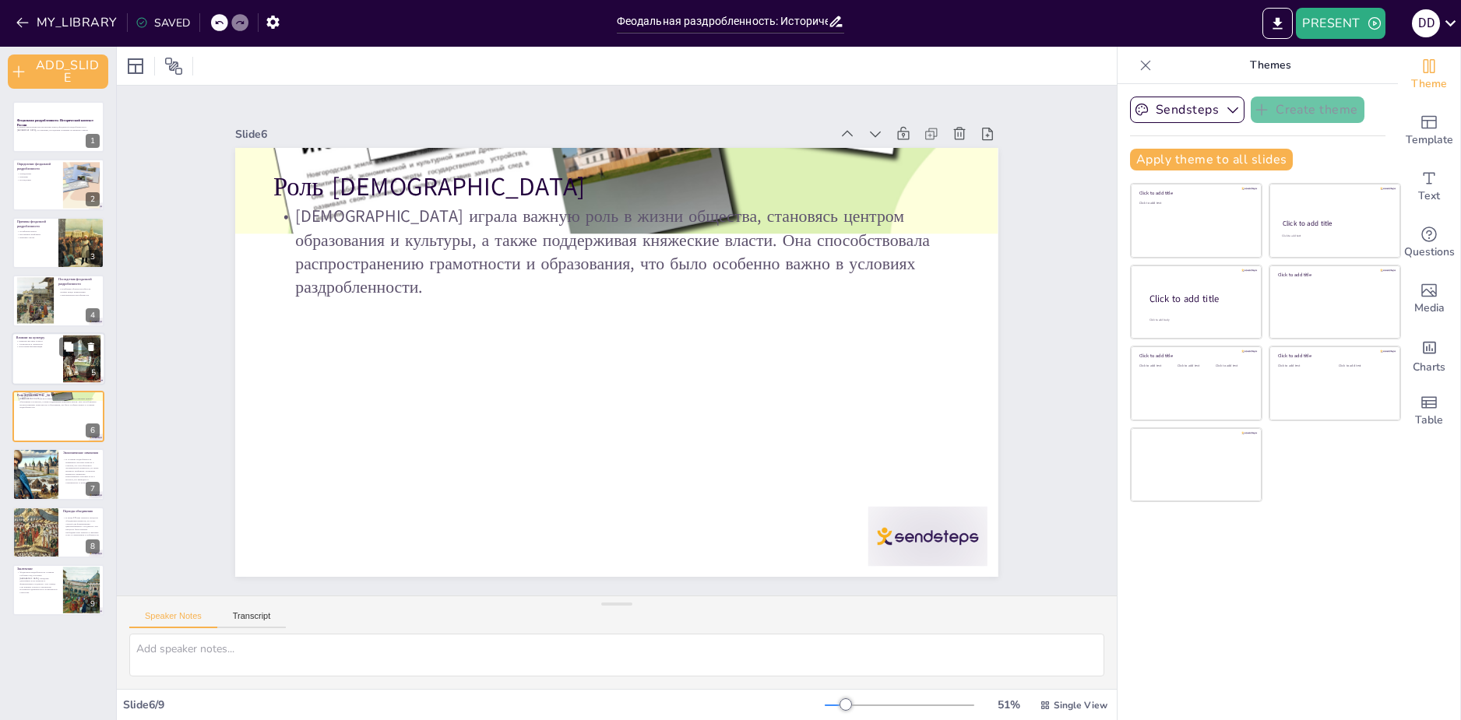
click at [38, 360] on div at bounding box center [58, 358] width 93 height 53
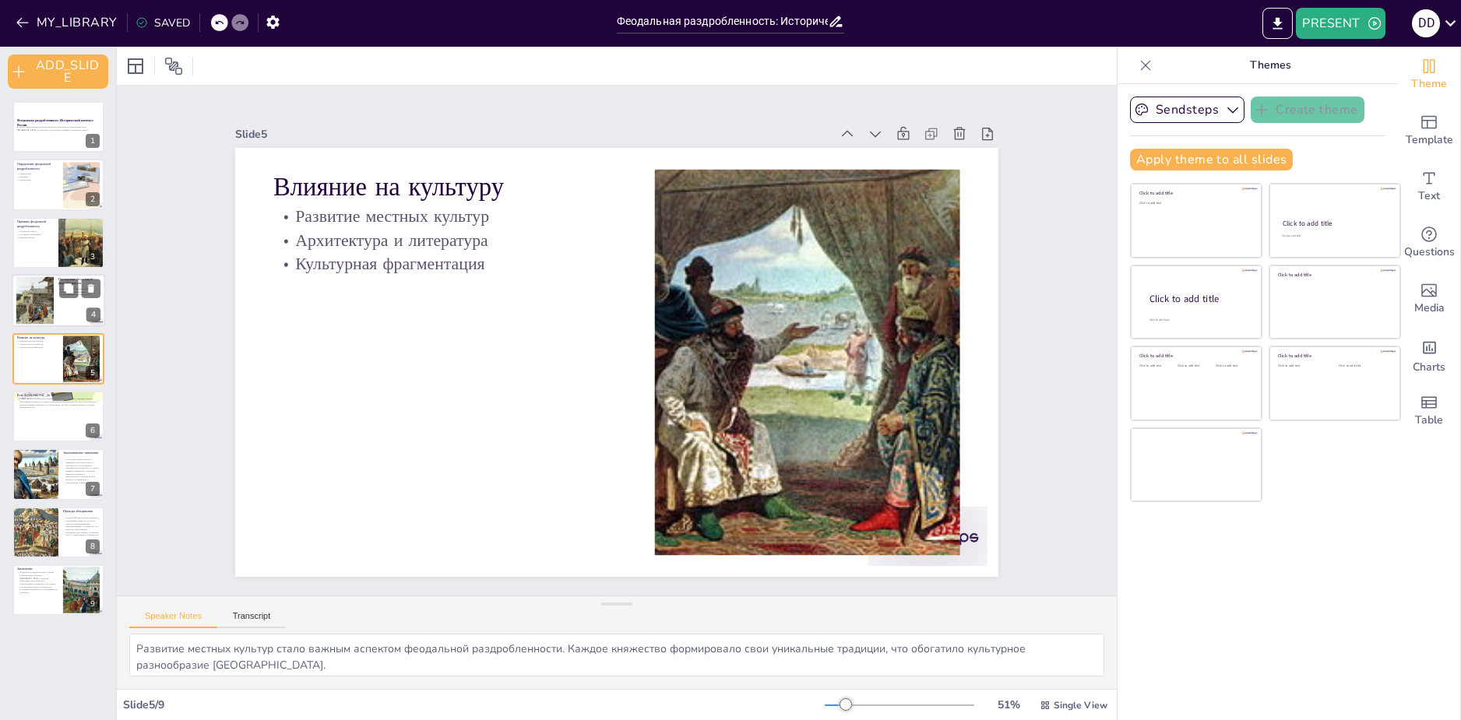
click at [55, 289] on div at bounding box center [58, 300] width 93 height 53
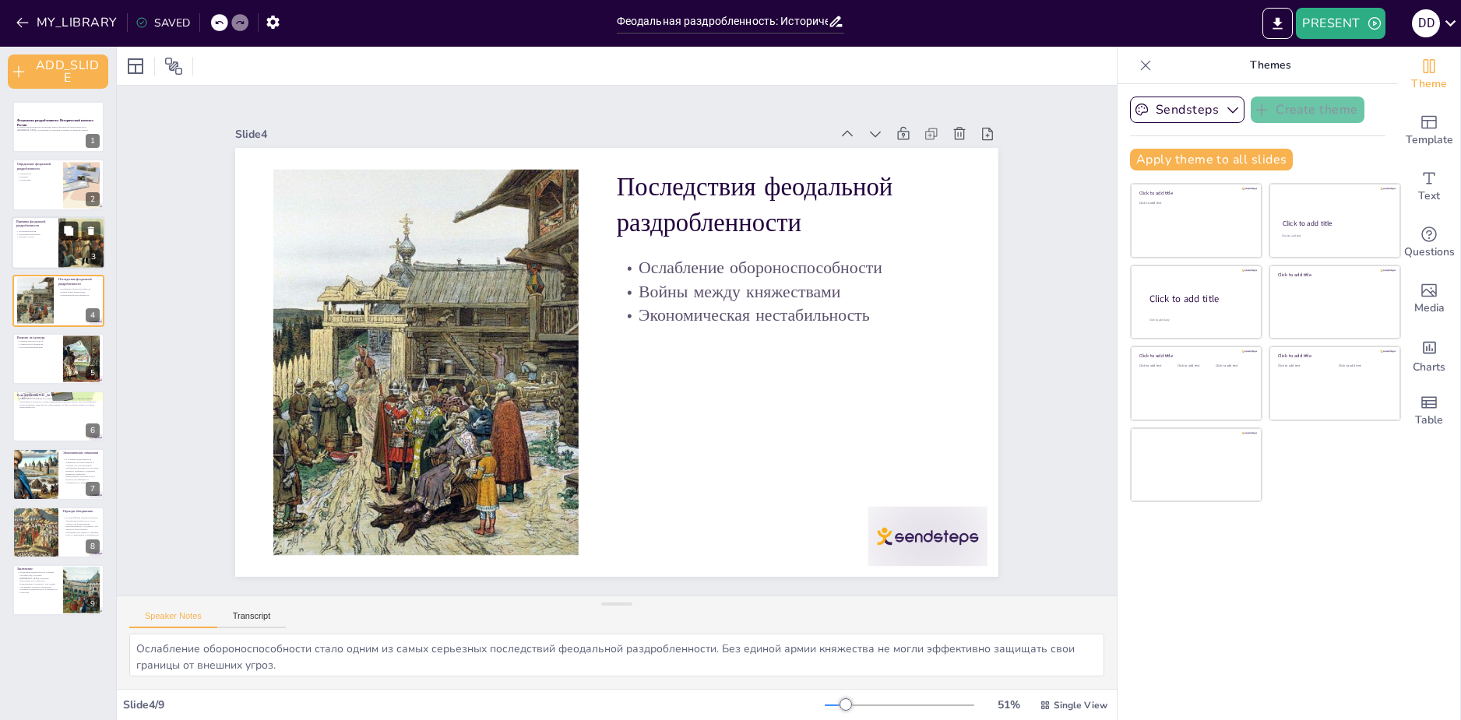
click at [69, 223] on button at bounding box center [68, 230] width 19 height 19
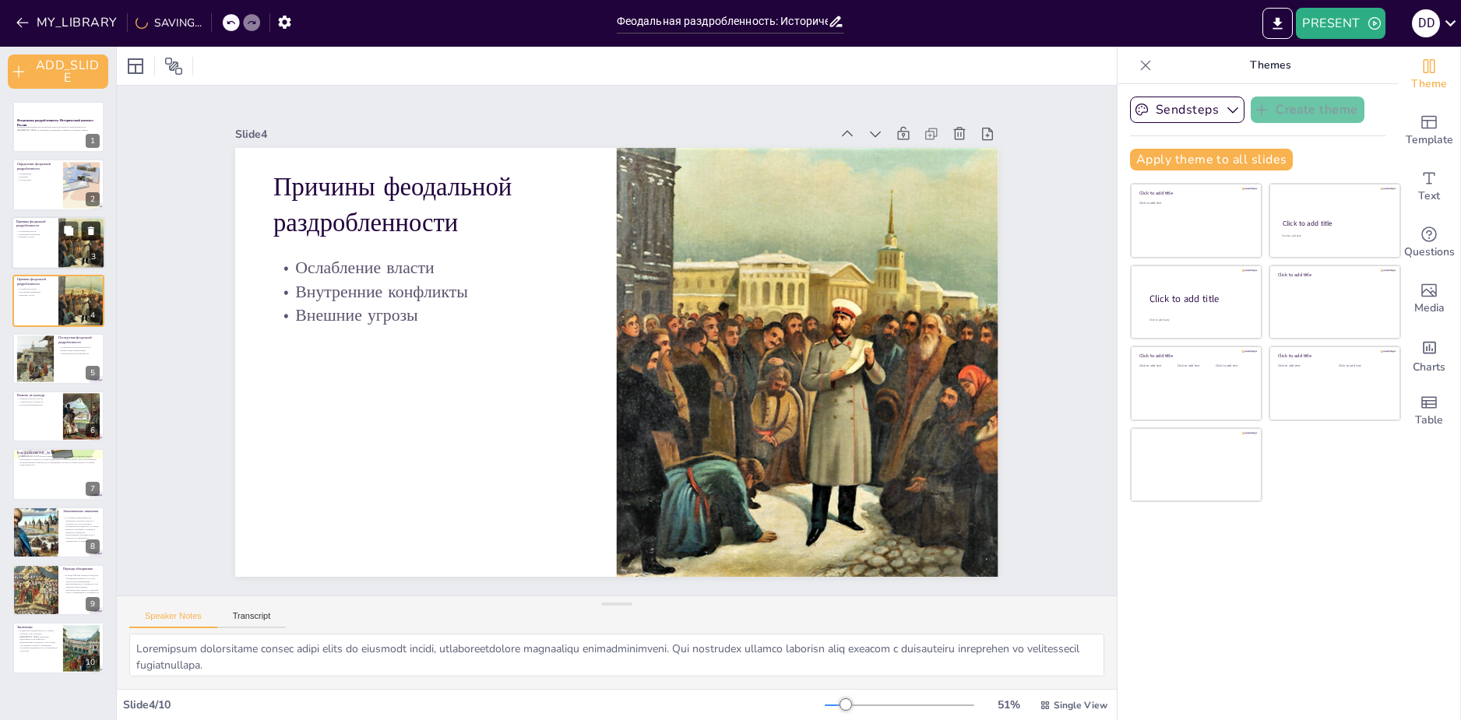
click at [89, 230] on icon at bounding box center [91, 231] width 6 height 9
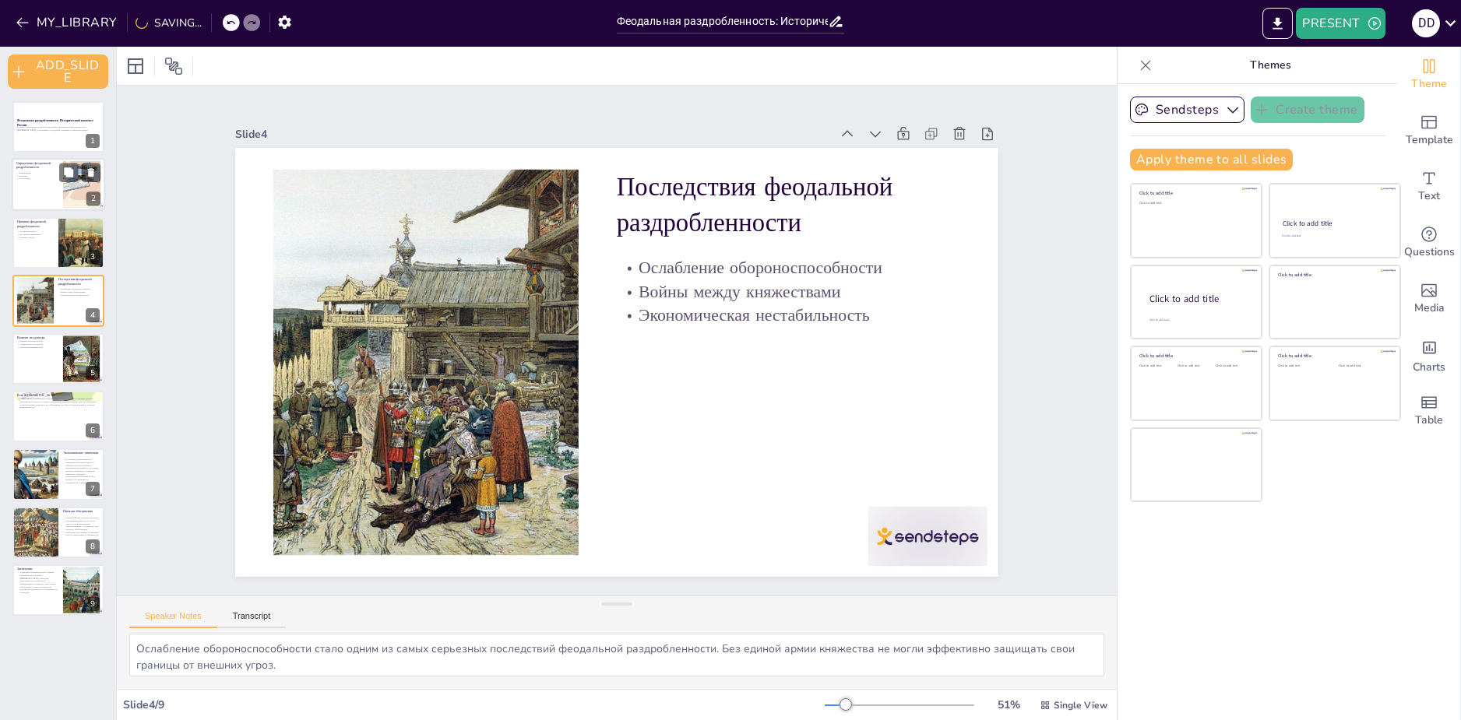
click at [48, 169] on p "Определение феодальной раздробленности" at bounding box center [37, 165] width 42 height 9
type textarea "Феодальная раздробленность — это важный исторический процесс, который изменил с…"
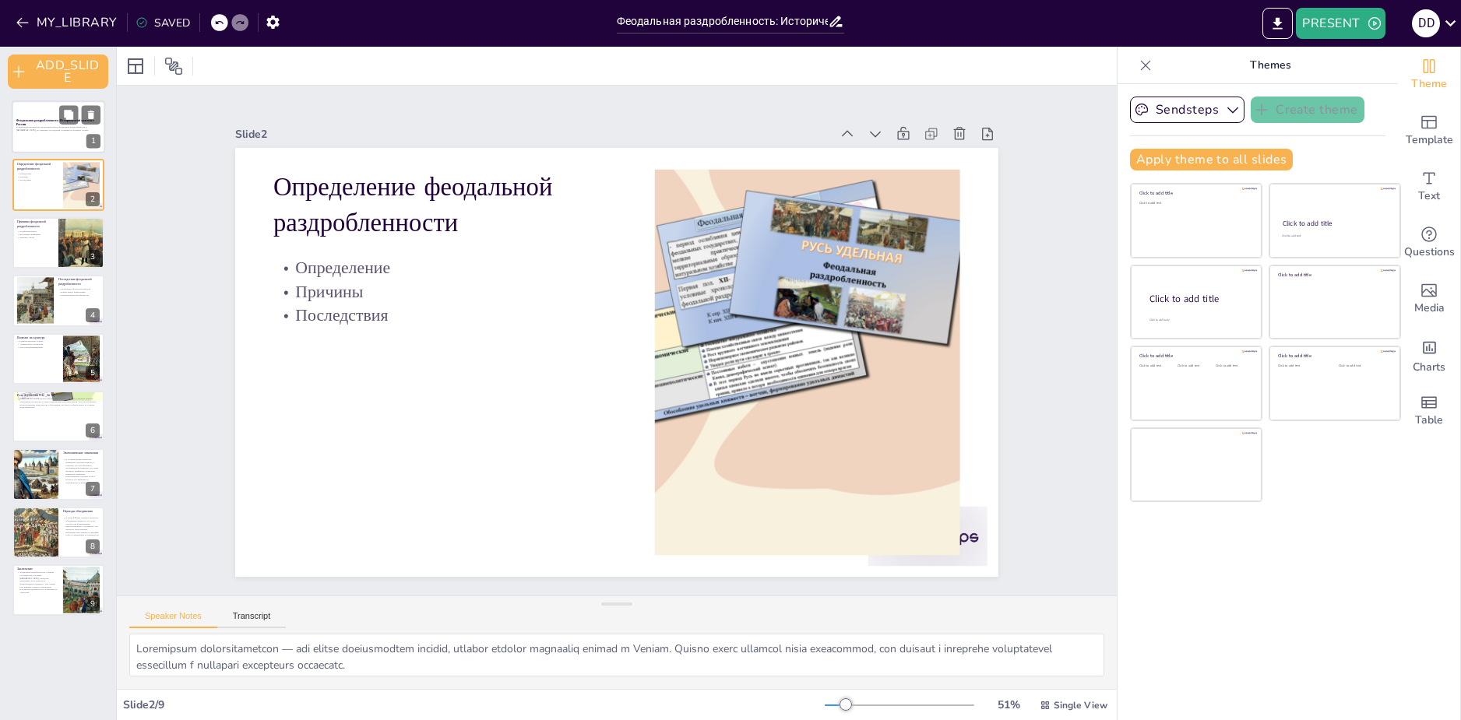
click at [44, 141] on div at bounding box center [58, 126] width 93 height 53
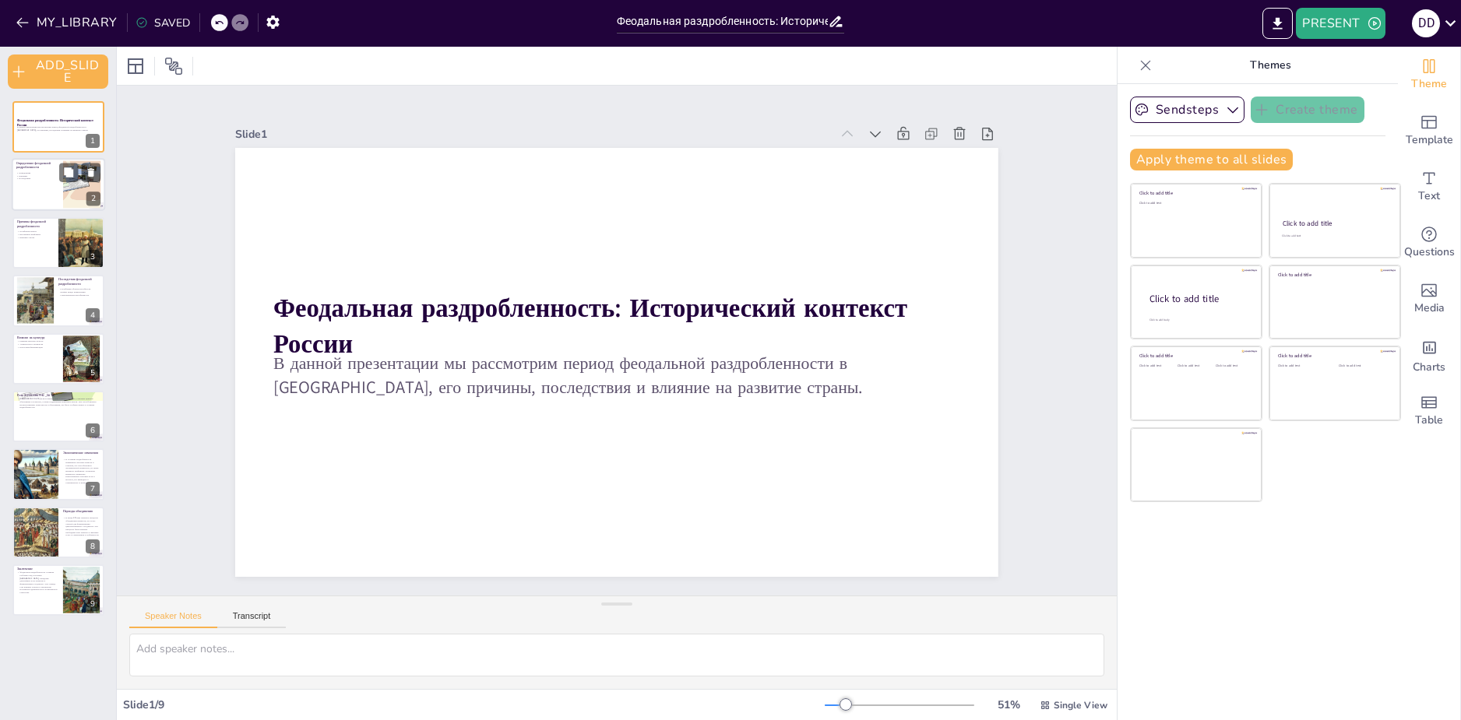
click at [34, 180] on p "Последствия" at bounding box center [37, 179] width 42 height 3
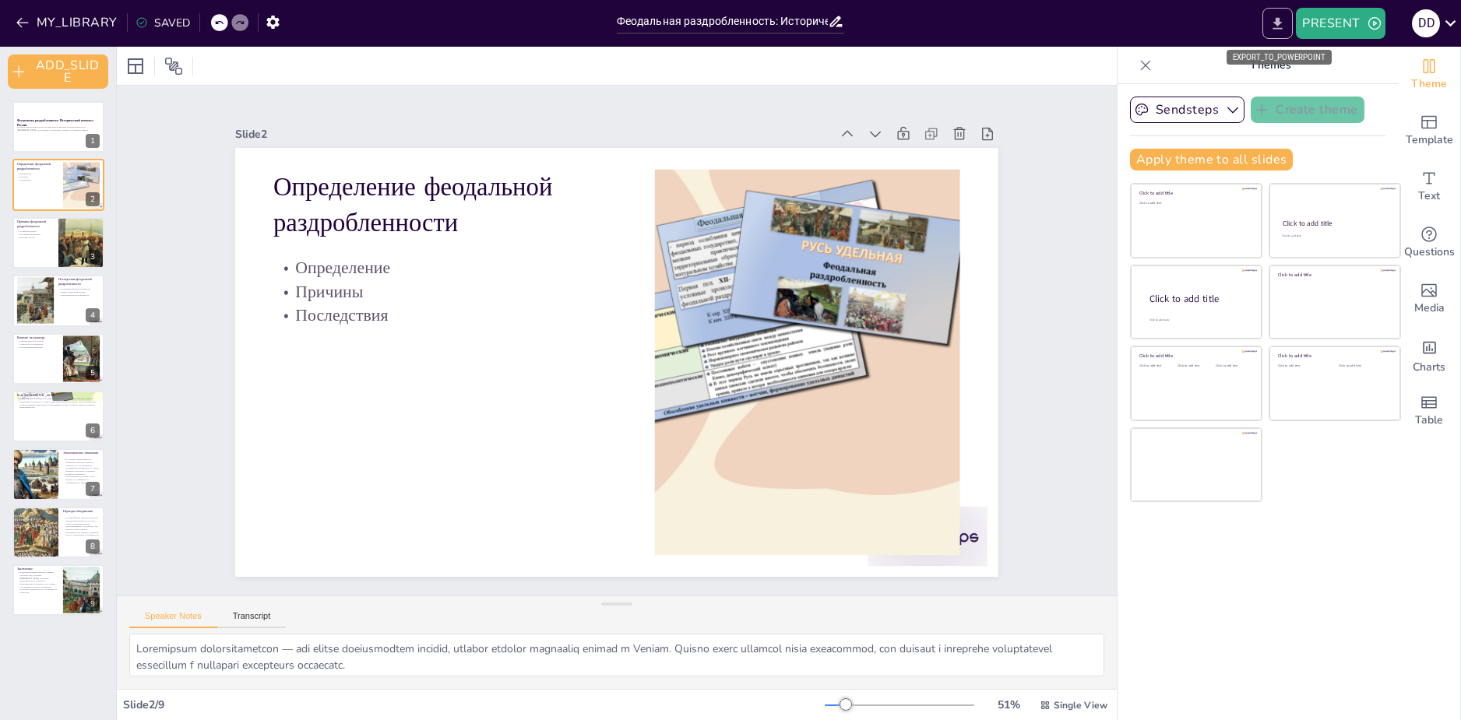
click at [1271, 26] on icon "EXPORT_TO_POWERPOINT" at bounding box center [1277, 24] width 16 height 16
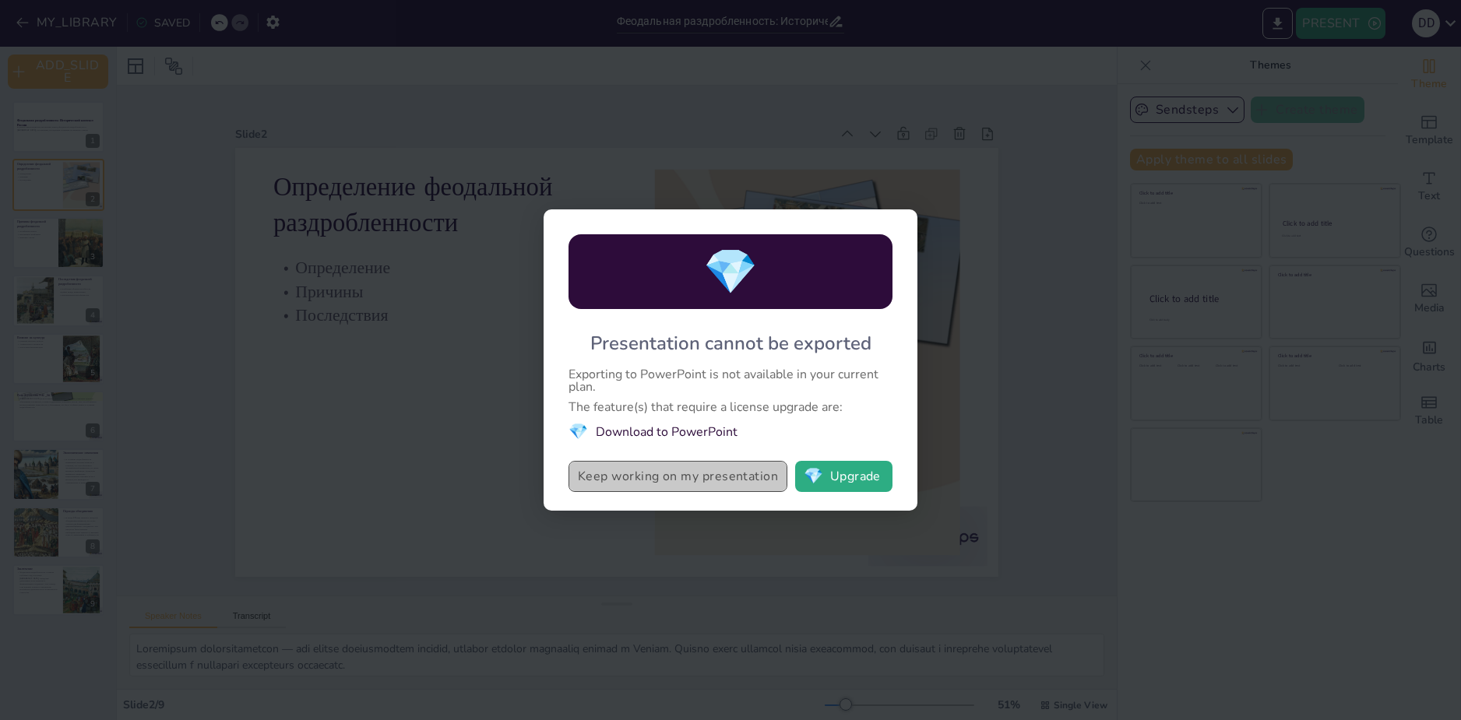
click at [680, 481] on button "Keep working on my presentation" at bounding box center [677, 476] width 219 height 31
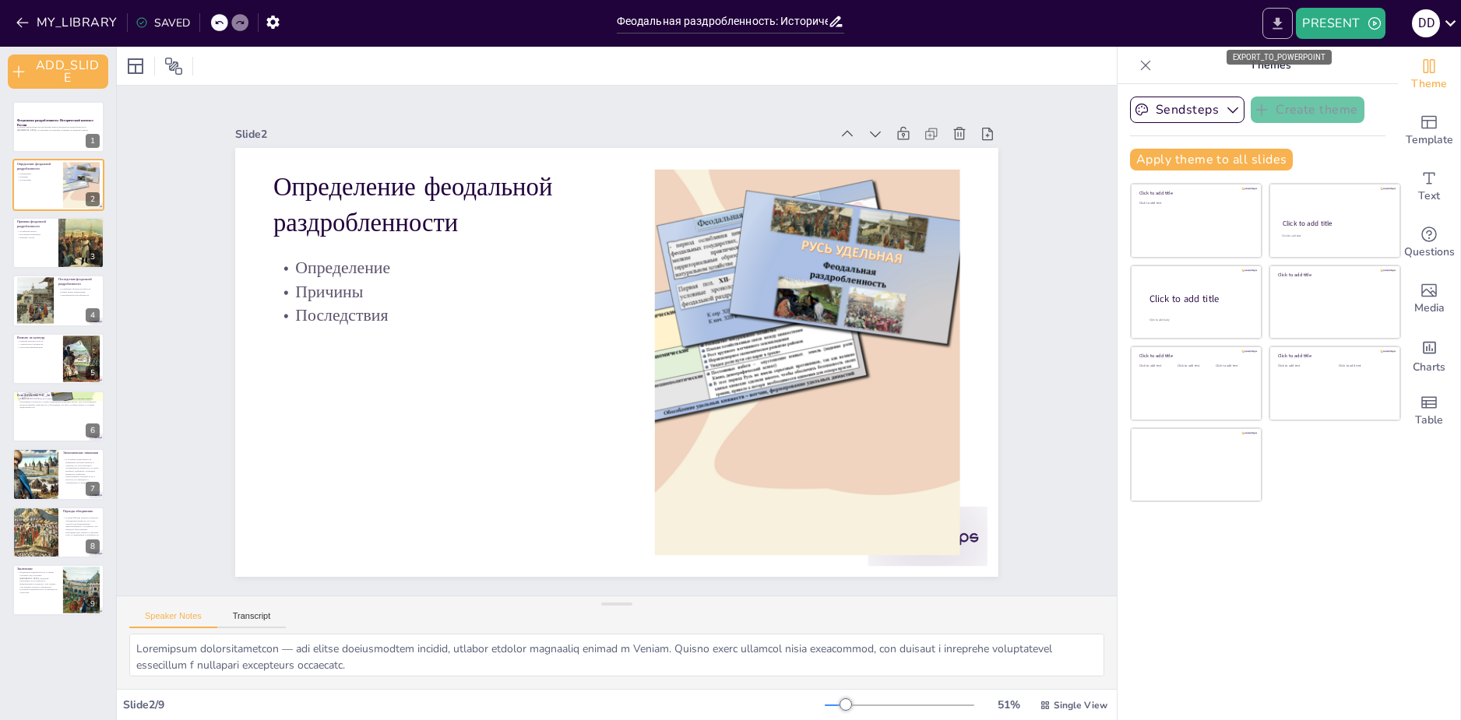
click at [1271, 21] on icon "EXPORT_TO_POWERPOINT" at bounding box center [1277, 24] width 16 height 16
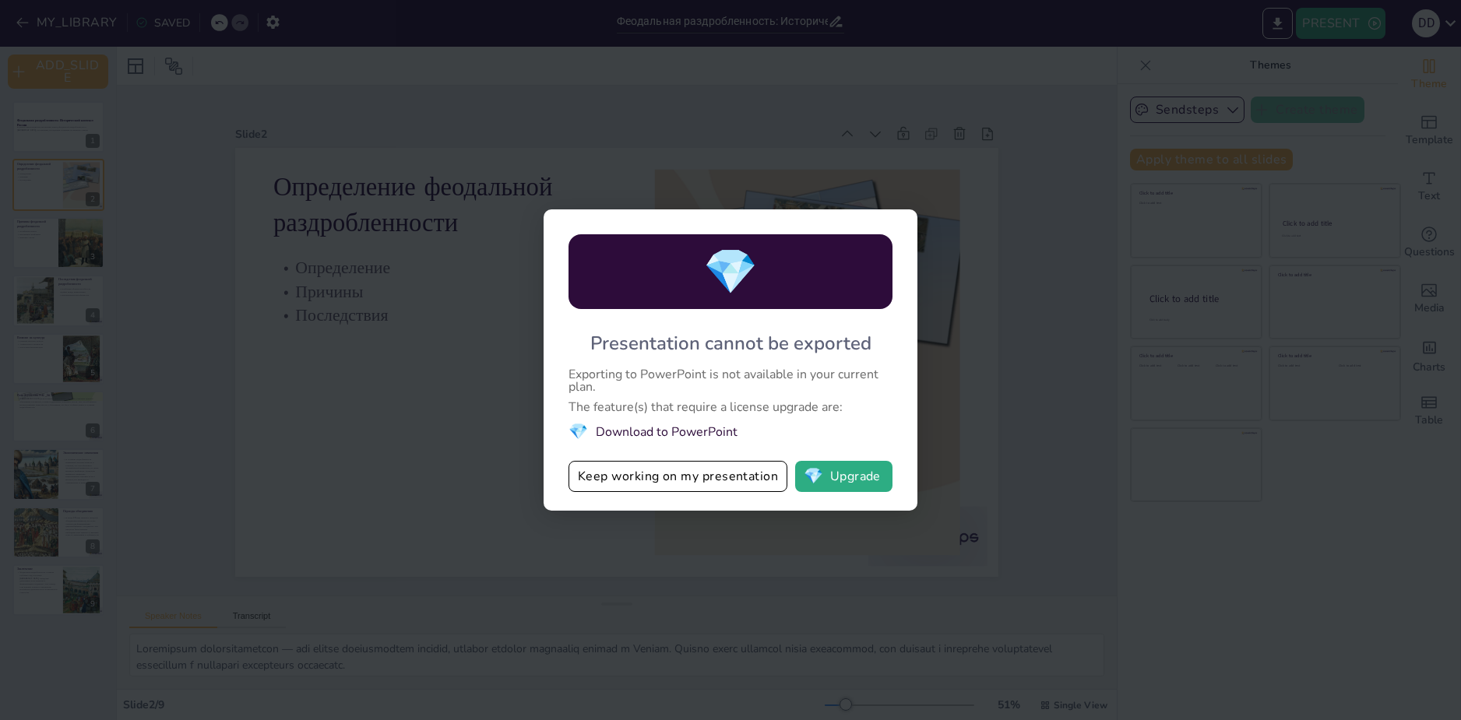
click at [1067, 494] on div "💎 Presentation cannot be exported Exporting to PowerPoint is not available in y…" at bounding box center [730, 360] width 1461 height 720
click at [1176, 470] on div "💎 Presentation cannot be exported Exporting to PowerPoint is not available in y…" at bounding box center [730, 360] width 1461 height 720
click at [402, 447] on div "💎 Presentation cannot be exported Exporting to PowerPoint is not available in y…" at bounding box center [730, 360] width 1461 height 720
click at [892, 184] on div "💎 Presentation cannot be exported Exporting to PowerPoint is not available in y…" at bounding box center [730, 360] width 1461 height 720
click at [626, 488] on button "Keep working on my presentation" at bounding box center [677, 476] width 219 height 31
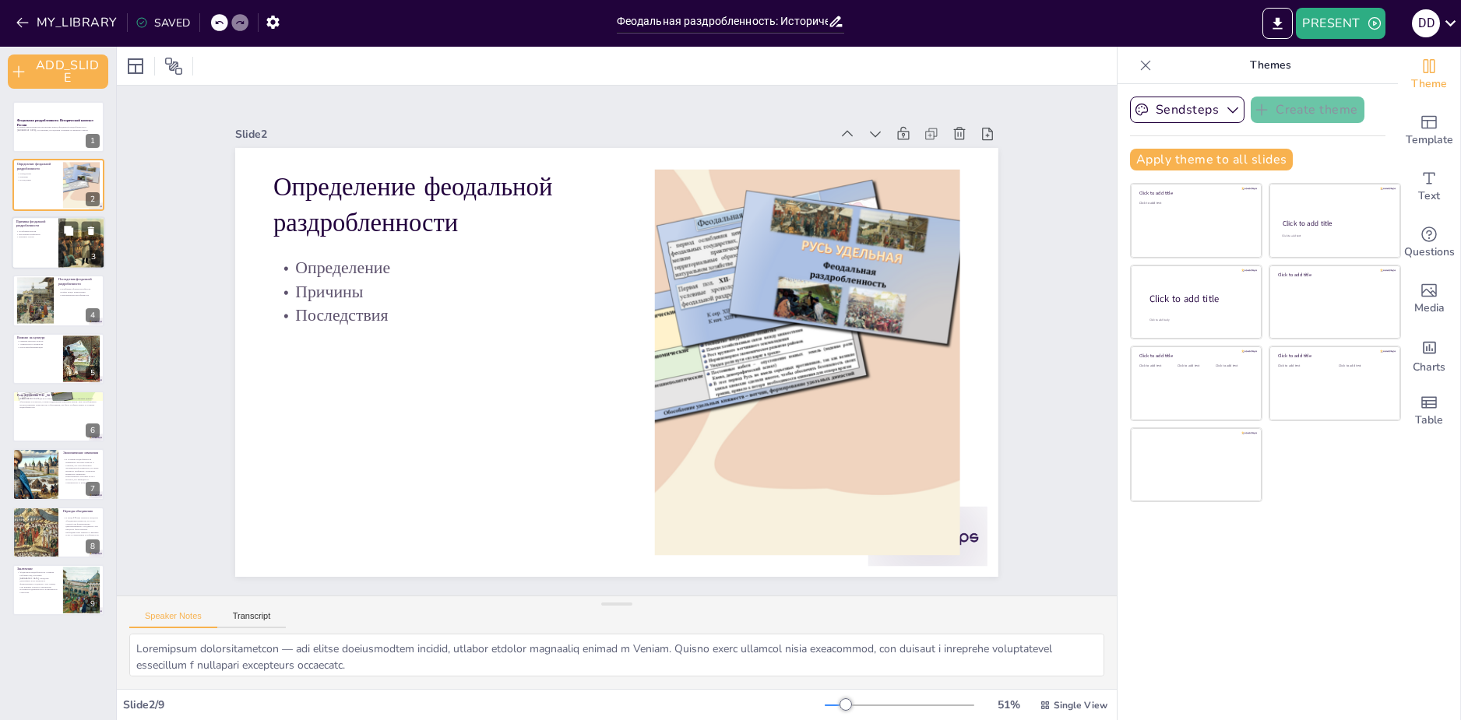
click at [41, 262] on div at bounding box center [58, 242] width 93 height 53
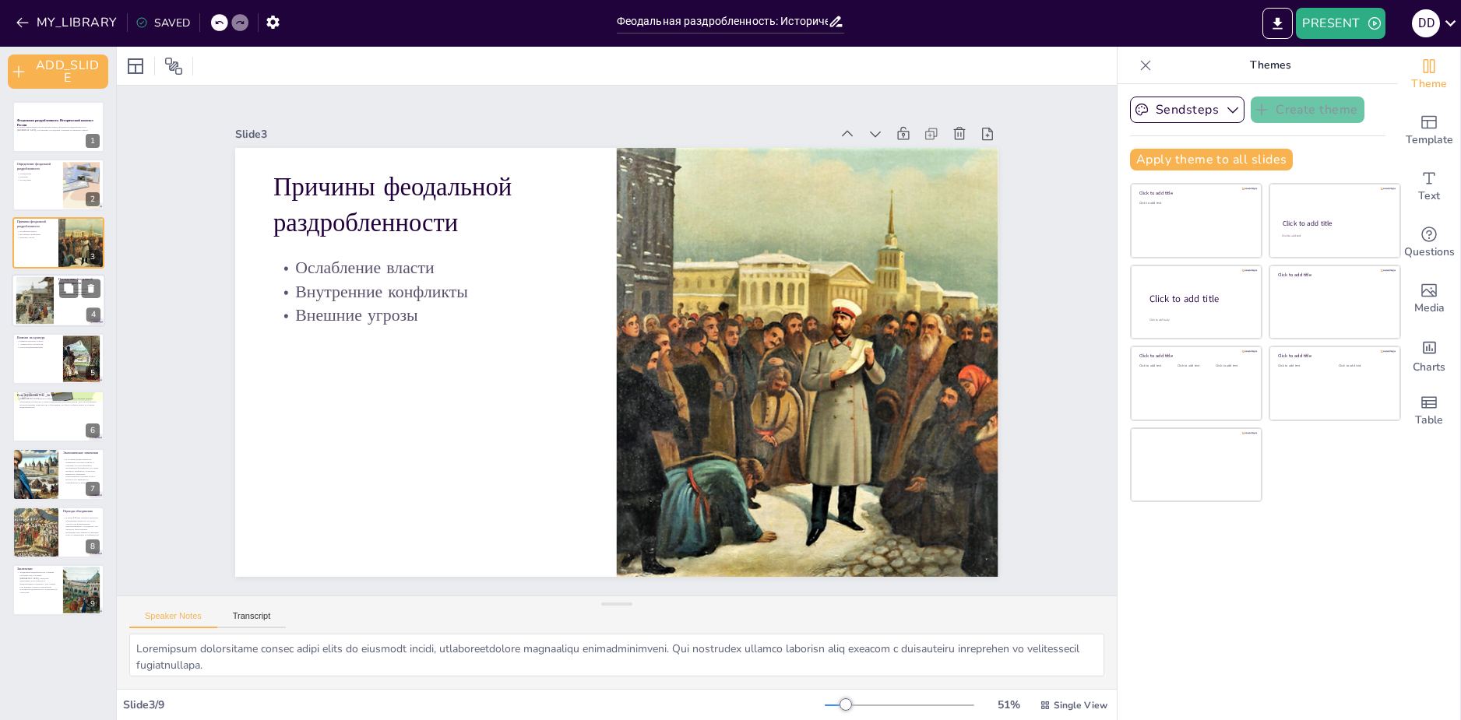
click at [23, 301] on div at bounding box center [34, 300] width 65 height 47
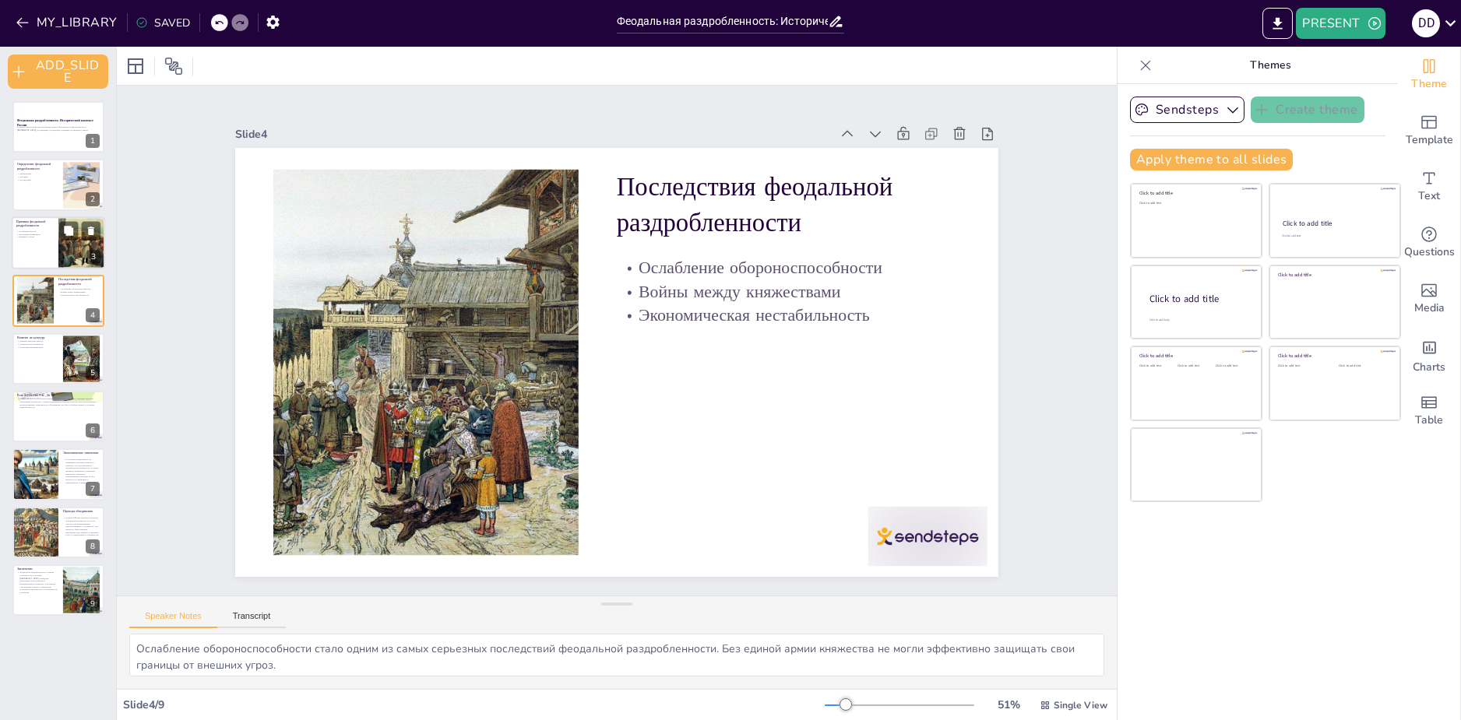
click at [27, 260] on div at bounding box center [58, 242] width 93 height 53
type textarea "Ослабление центральной власти стало одной из ключевых причин, способствовавших …"
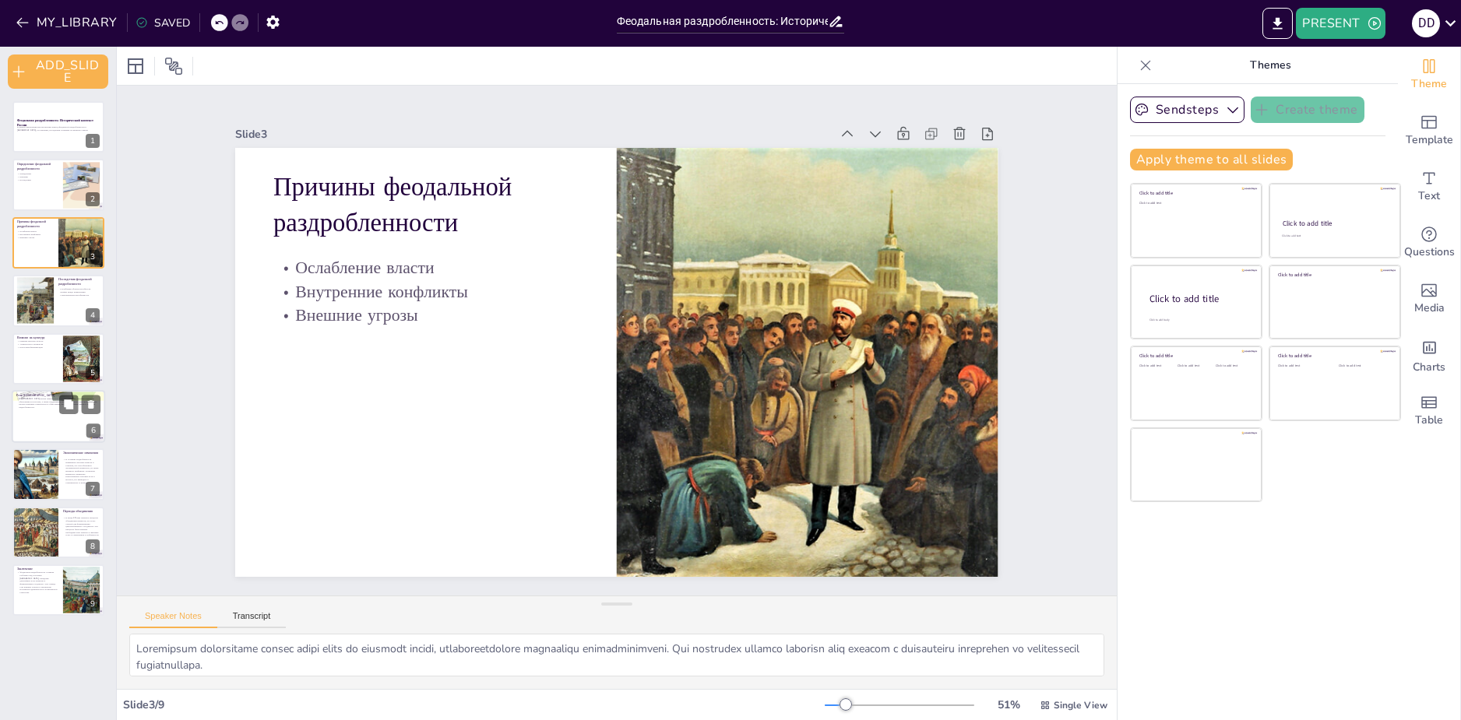
click at [40, 393] on p "Роль [DEMOGRAPHIC_DATA]" at bounding box center [58, 395] width 84 height 5
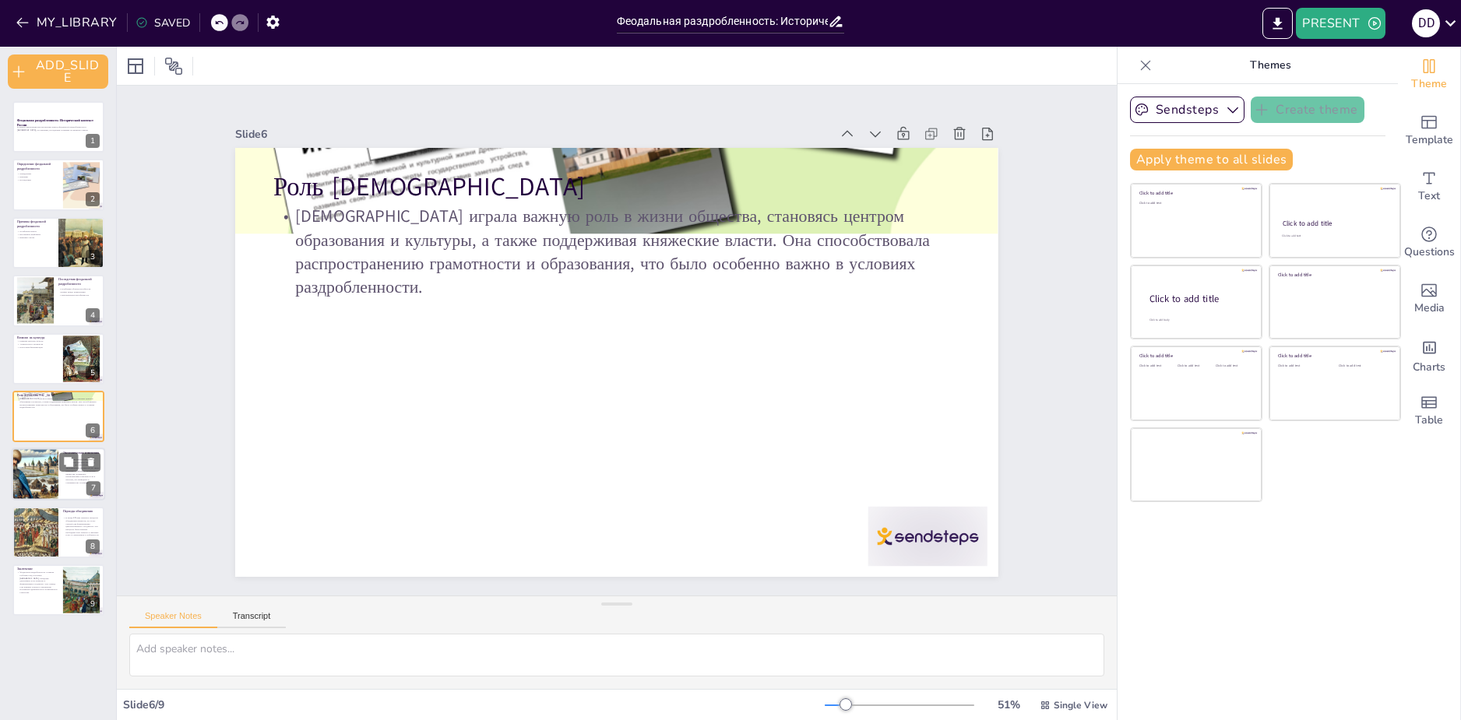
click at [51, 458] on div at bounding box center [35, 474] width 92 height 53
